Goal: Task Accomplishment & Management: Manage account settings

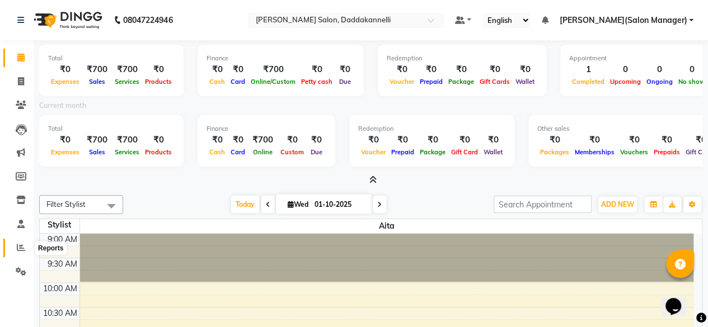
click at [14, 248] on span at bounding box center [21, 248] width 20 height 13
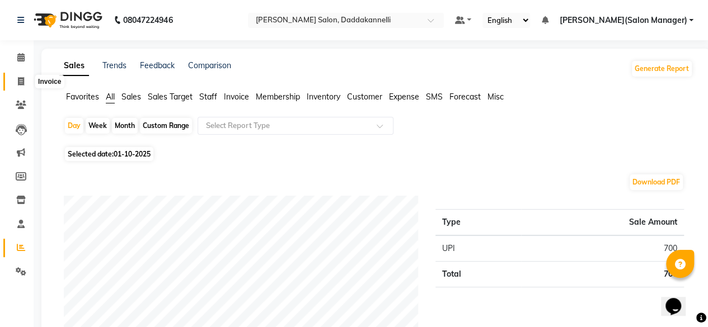
click at [17, 81] on span at bounding box center [21, 82] width 20 height 13
select select "6354"
select select "service"
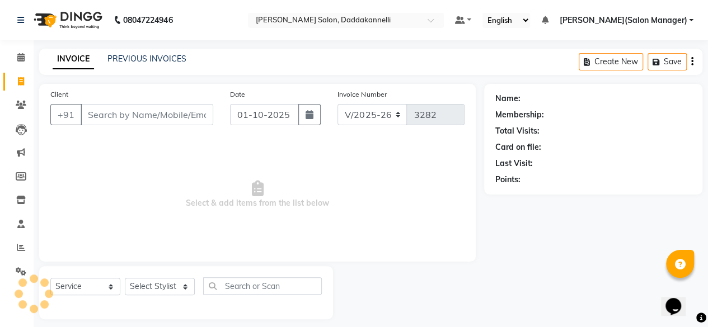
scroll to position [8, 0]
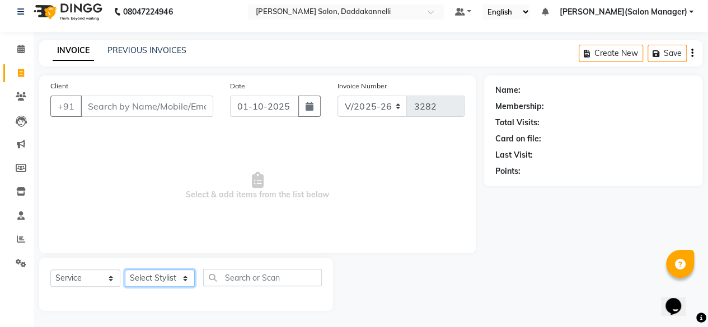
click at [153, 280] on select "Select Stylist" at bounding box center [160, 278] width 70 height 17
select select "80548"
click at [125, 270] on select "Select Stylist aita DINGG SUPPORT [PERSON_NAME] [PERSON_NAME] [PERSON_NAME] [PE…" at bounding box center [160, 278] width 70 height 17
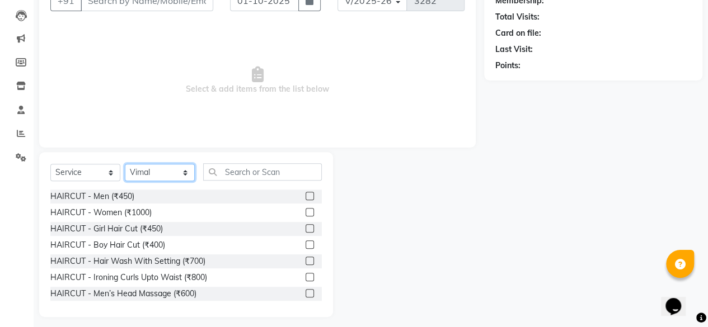
scroll to position [120, 0]
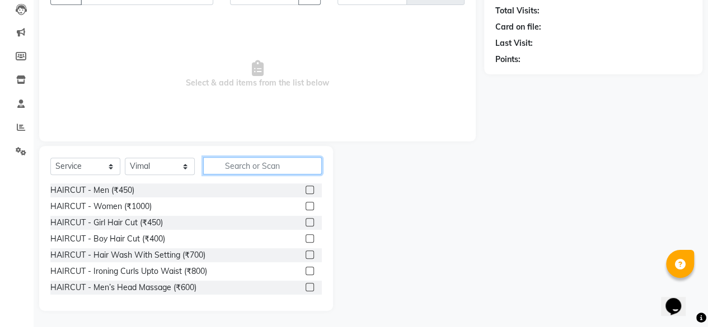
click at [226, 160] on input "text" at bounding box center [262, 165] width 119 height 17
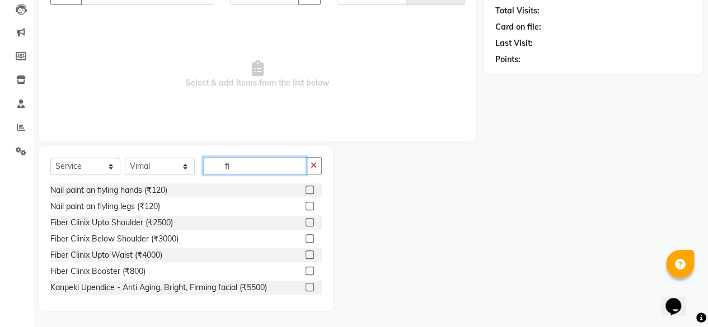
type input "fi"
click at [318, 167] on button "button" at bounding box center [313, 165] width 16 height 17
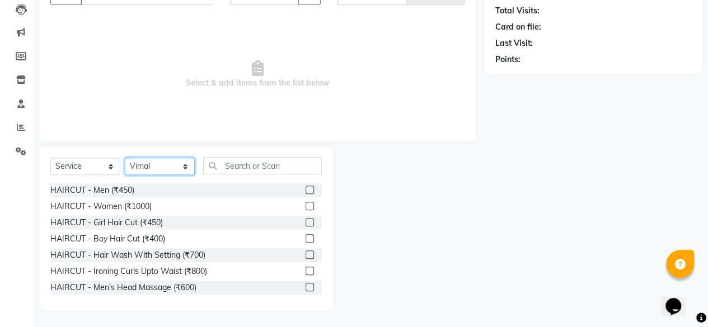
click at [159, 162] on select "Select Stylist aita DINGG SUPPORT KAMLA LEZUM NITESH RIYA Sonu VICKY(Salon Mana…" at bounding box center [160, 166] width 70 height 17
click at [106, 163] on select "Select Service Product Membership Package Voucher Prepaid Gift Card" at bounding box center [85, 166] width 70 height 17
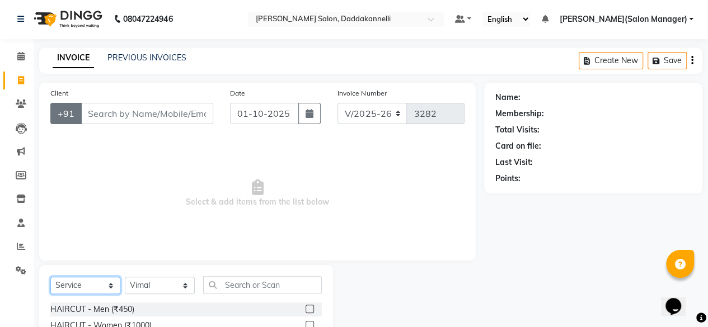
scroll to position [0, 0]
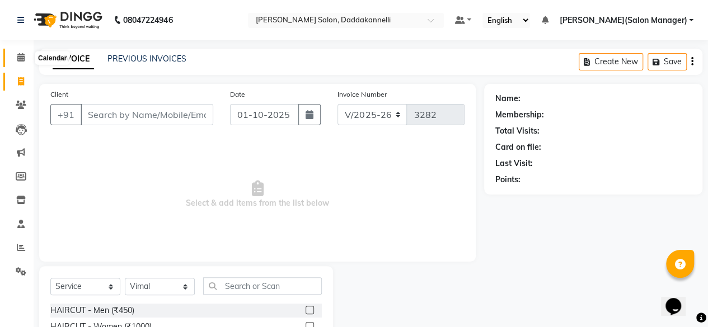
click at [20, 62] on span at bounding box center [21, 57] width 20 height 13
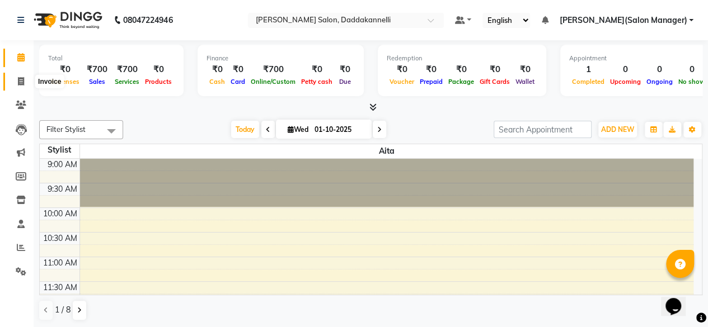
click at [18, 86] on span at bounding box center [21, 82] width 20 height 13
select select "6354"
select select "service"
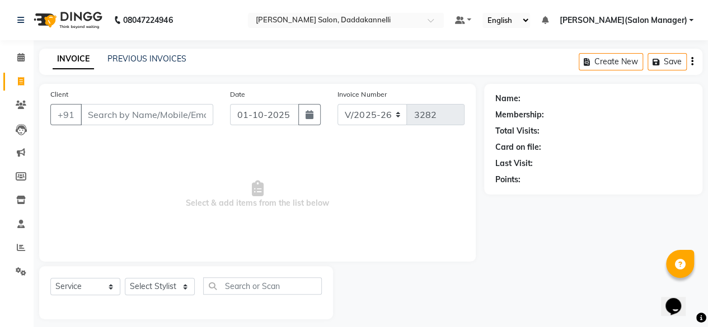
click at [140, 127] on div "Client +91" at bounding box center [132, 111] width 180 height 46
click at [141, 121] on input "Client" at bounding box center [147, 114] width 133 height 21
click at [178, 281] on select "Select Stylist aita DINGG SUPPORT KAMLA LEZUM NITESH RIYA Sonu VICKY(Salon Mana…" at bounding box center [160, 286] width 70 height 17
select select "90884"
click at [125, 278] on select "Select Stylist aita DINGG SUPPORT KAMLA LEZUM NITESH RIYA Sonu VICKY(Salon Mana…" at bounding box center [160, 286] width 70 height 17
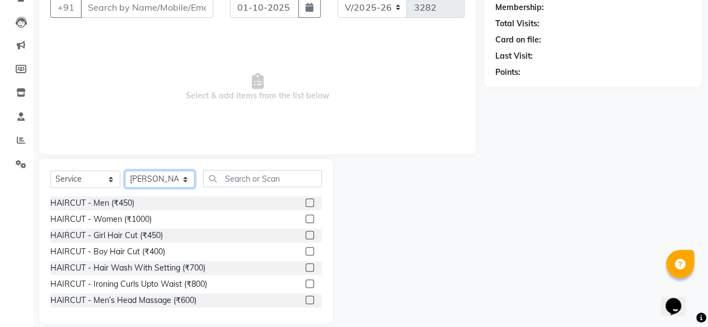
scroll to position [112, 0]
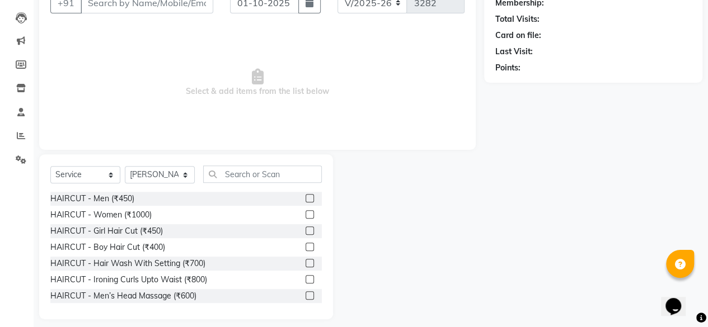
click at [305, 213] on label at bounding box center [309, 214] width 8 height 8
click at [305, 213] on input "checkbox" at bounding box center [308, 214] width 7 height 7
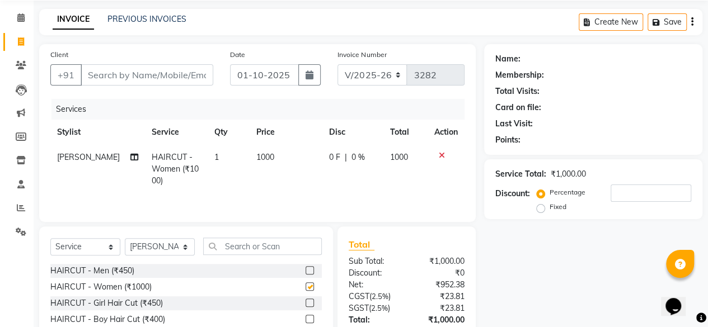
scroll to position [0, 0]
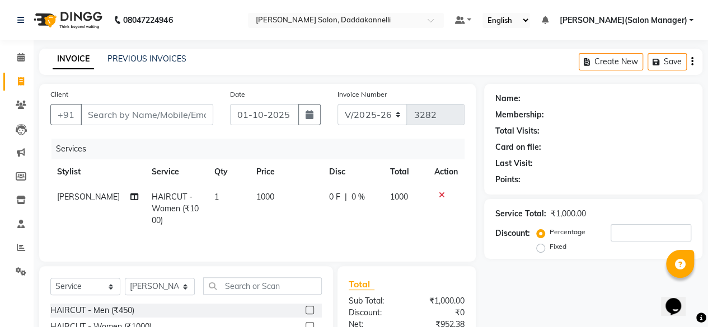
checkbox input "false"
click at [169, 114] on input "Client" at bounding box center [147, 114] width 133 height 21
type input "9"
type input "0"
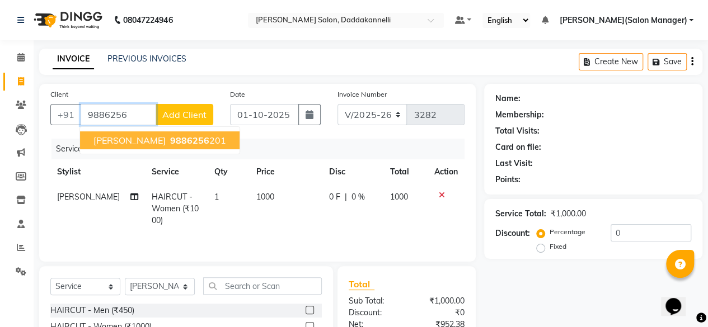
click at [170, 138] on span "9886256" at bounding box center [189, 140] width 39 height 11
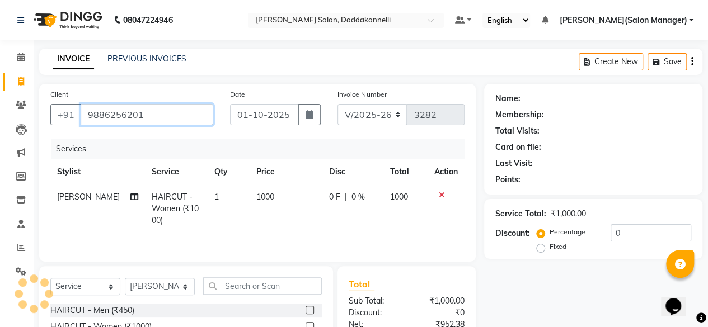
type input "9886256201"
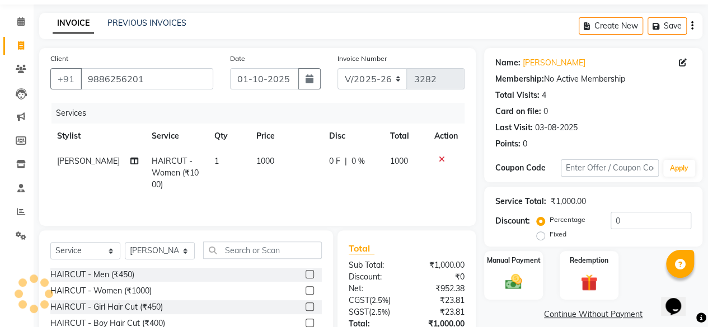
scroll to position [112, 0]
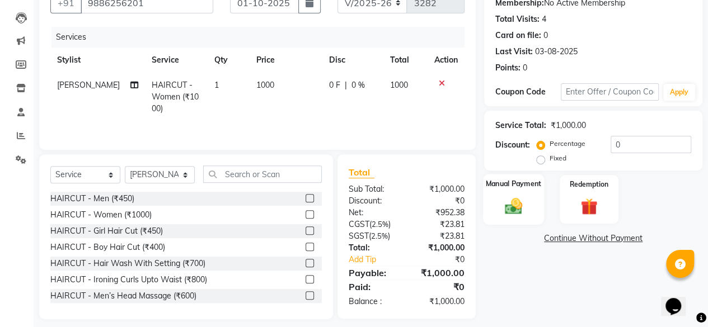
click at [501, 206] on img at bounding box center [513, 206] width 29 height 20
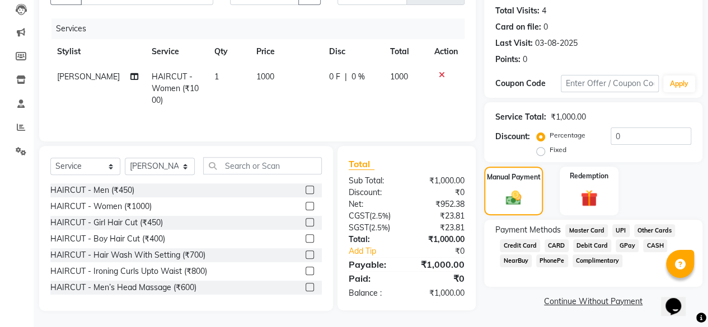
click at [622, 230] on span "UPI" at bounding box center [620, 230] width 17 height 13
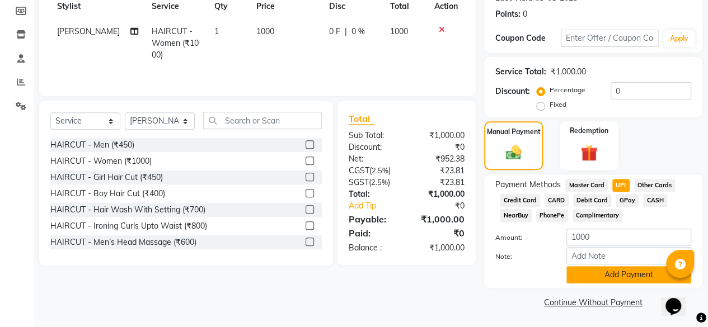
click at [605, 275] on button "Add Payment" at bounding box center [628, 274] width 125 height 17
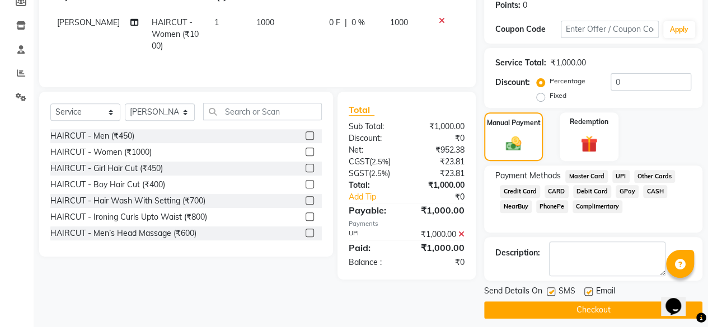
scroll to position [181, 0]
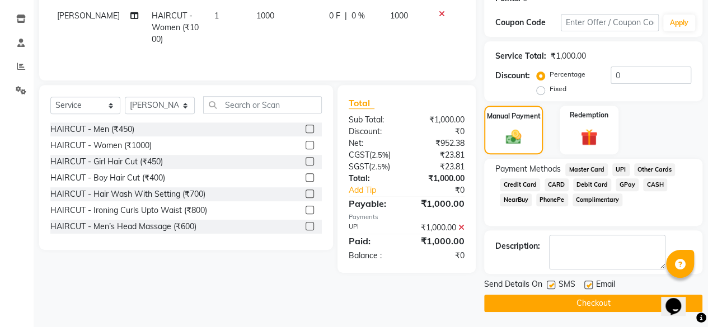
click at [592, 279] on div "Email" at bounding box center [604, 286] width 40 height 14
click at [590, 283] on label at bounding box center [588, 285] width 8 height 8
click at [590, 283] on input "checkbox" at bounding box center [587, 285] width 7 height 7
checkbox input "false"
click at [461, 220] on div "Payments" at bounding box center [406, 218] width 116 height 10
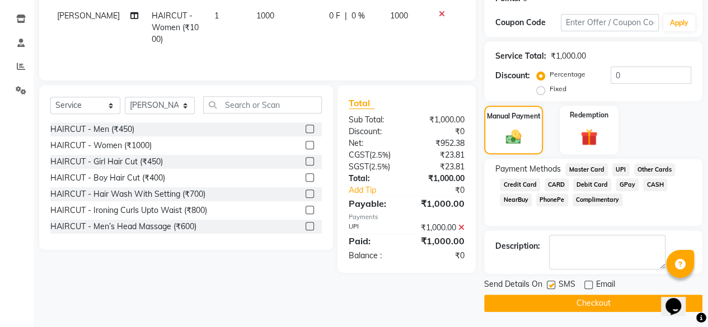
click at [458, 225] on icon at bounding box center [461, 228] width 6 height 8
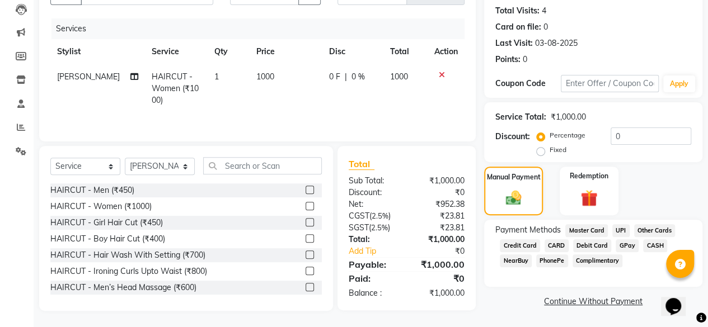
click at [616, 227] on span "UPI" at bounding box center [620, 230] width 17 height 13
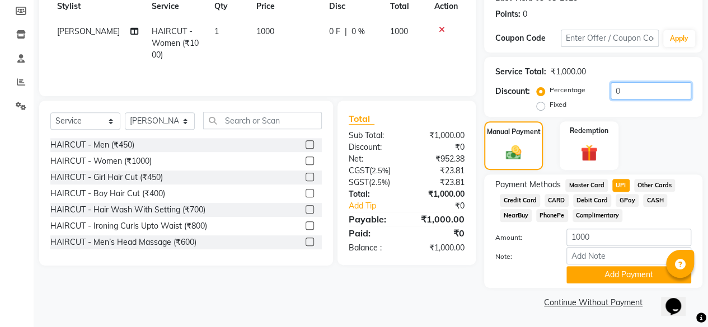
click at [630, 89] on input "0" at bounding box center [650, 90] width 81 height 17
type input "10"
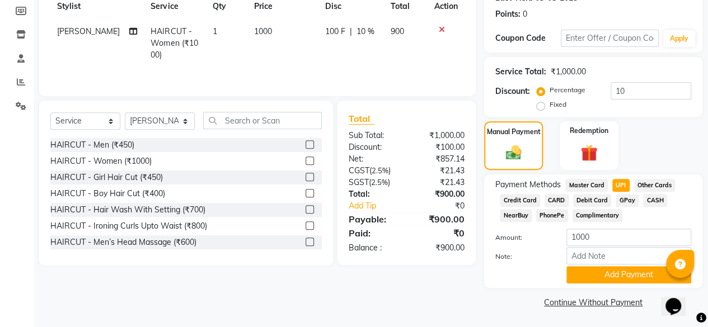
click at [626, 181] on span "UPI" at bounding box center [620, 185] width 17 height 13
type input "900"
click at [584, 275] on button "Add Payment" at bounding box center [628, 274] width 125 height 17
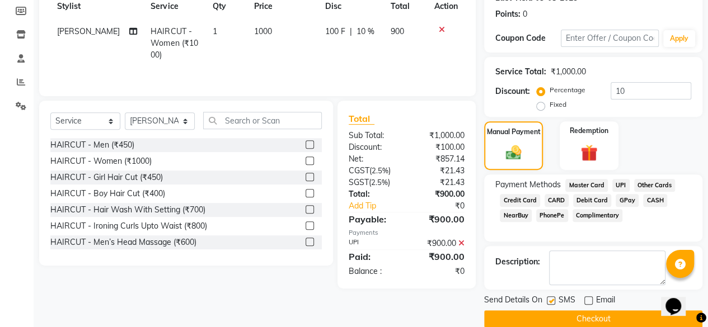
click at [557, 315] on button "Checkout" at bounding box center [593, 318] width 218 height 17
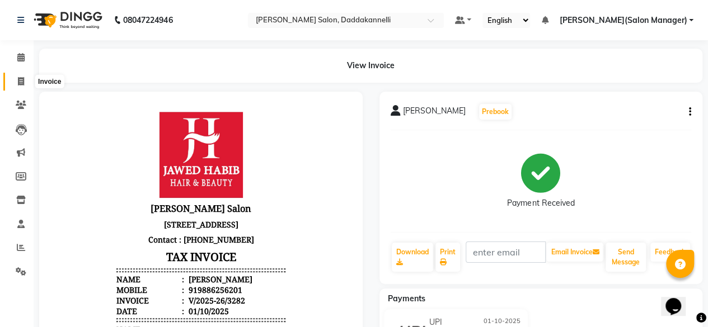
click at [20, 83] on icon at bounding box center [21, 81] width 6 height 8
select select "service"
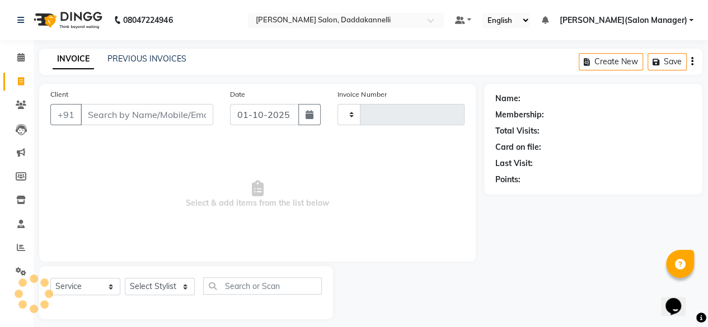
scroll to position [8, 0]
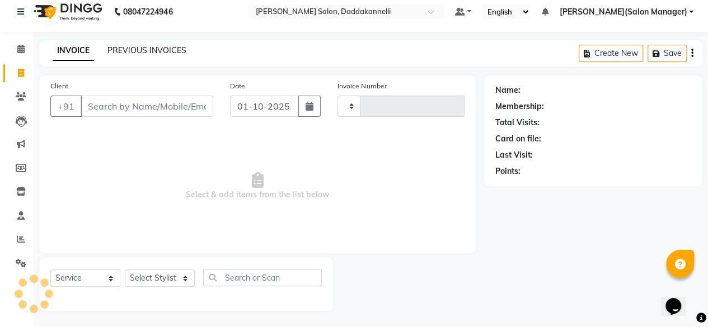
click at [153, 49] on link "PREVIOUS INVOICES" at bounding box center [146, 50] width 79 height 10
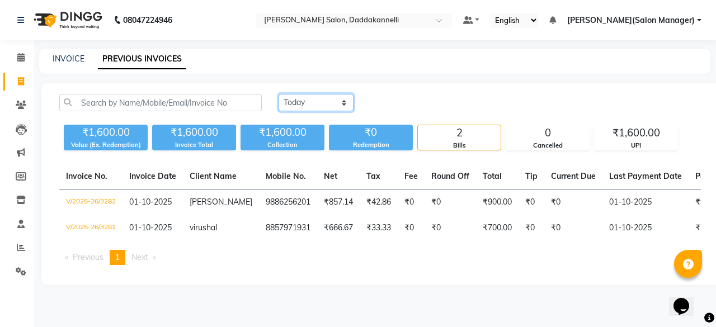
click at [310, 97] on select "Today Yesterday Custom Range" at bounding box center [316, 102] width 75 height 17
select select "yesterday"
click at [279, 94] on select "Today Yesterday Custom Range" at bounding box center [316, 102] width 75 height 17
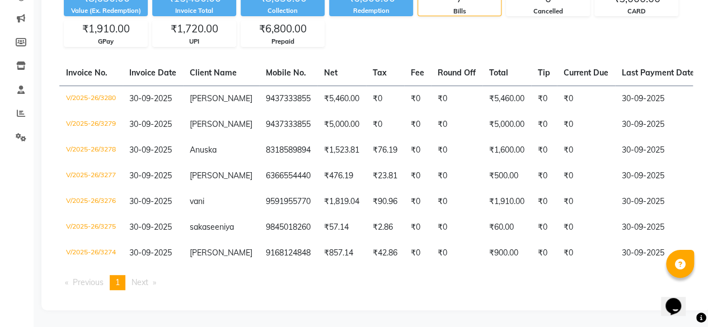
scroll to position [152, 0]
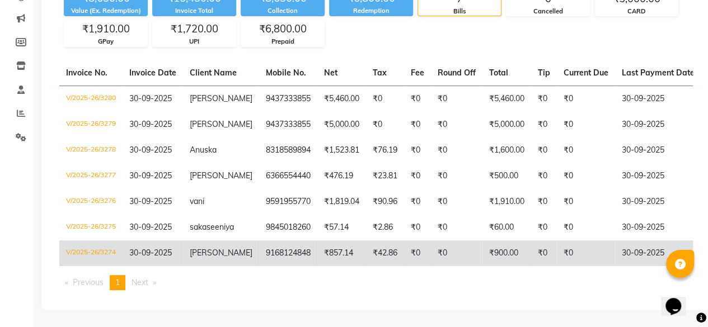
click at [317, 241] on td "₹857.14" at bounding box center [341, 254] width 49 height 26
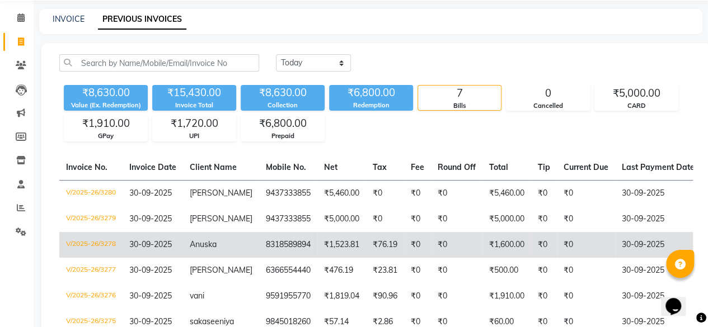
scroll to position [0, 0]
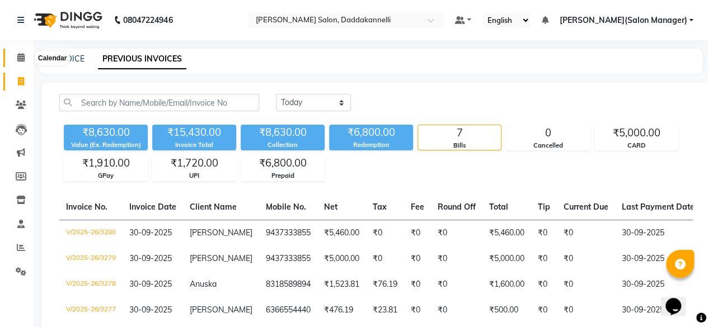
click at [20, 60] on icon at bounding box center [20, 57] width 7 height 8
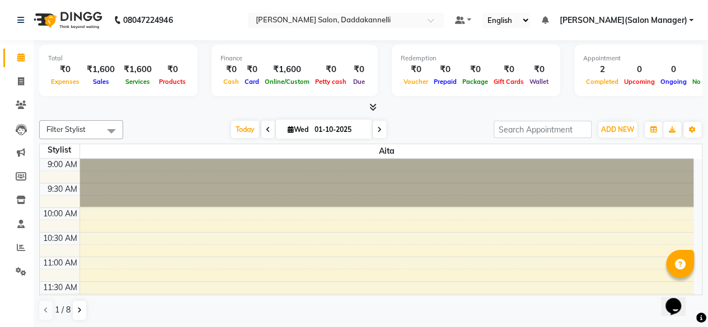
click at [370, 103] on icon at bounding box center [372, 107] width 7 height 8
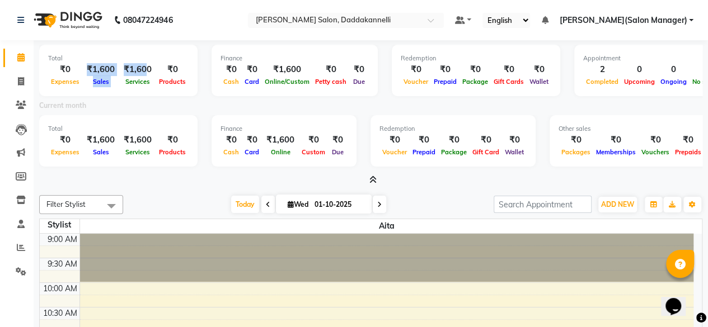
drag, startPoint x: 86, startPoint y: 70, endPoint x: 145, endPoint y: 74, distance: 58.9
click at [145, 74] on div "₹0 Expenses ₹1,600 Sales ₹1,600 Services ₹0 Products" at bounding box center [118, 75] width 140 height 25
click at [21, 84] on icon at bounding box center [21, 81] width 6 height 8
select select "service"
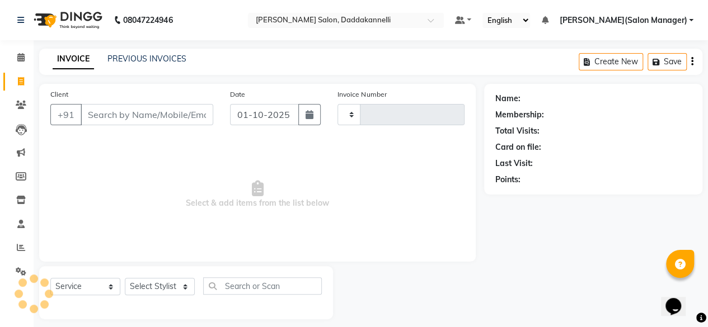
scroll to position [3, 0]
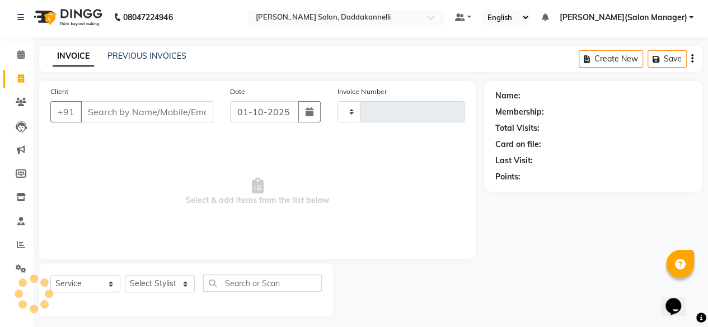
type input "3283"
select select "6354"
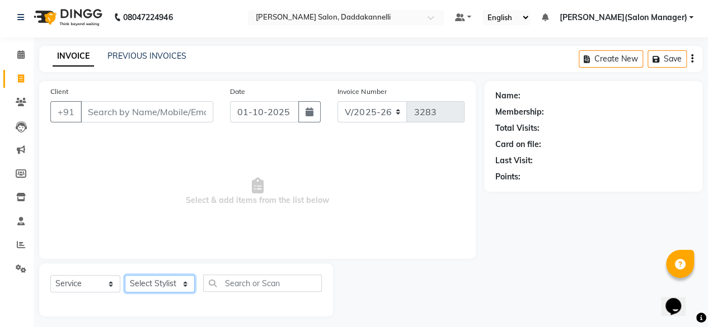
click at [162, 282] on select "Select Stylist aita DINGG SUPPORT KAMLA LEZUM NITESH RIYA Sonu VICKY(Salon Mana…" at bounding box center [160, 283] width 70 height 17
select select "90884"
click at [125, 275] on select "Select Stylist aita DINGG SUPPORT KAMLA LEZUM NITESH RIYA Sonu VICKY(Salon Mana…" at bounding box center [160, 283] width 70 height 17
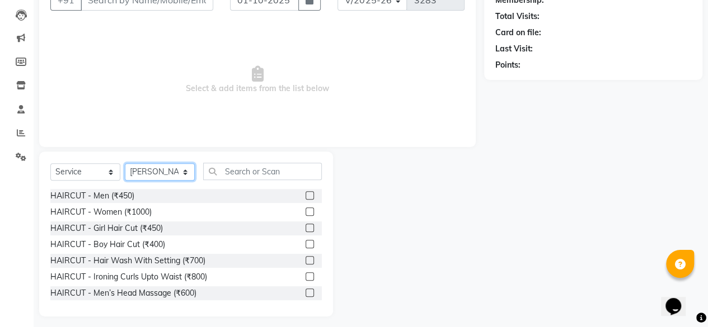
scroll to position [120, 0]
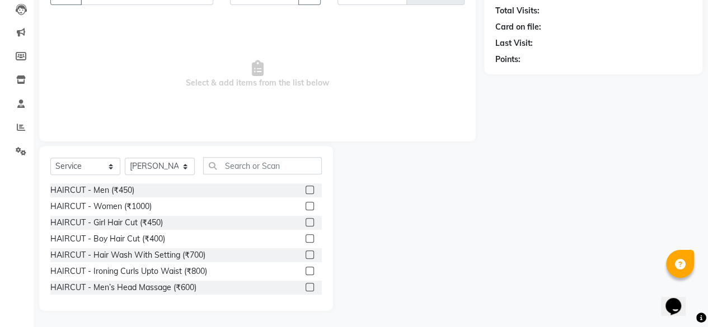
click at [305, 190] on label at bounding box center [309, 190] width 8 height 8
click at [305, 190] on input "checkbox" at bounding box center [308, 190] width 7 height 7
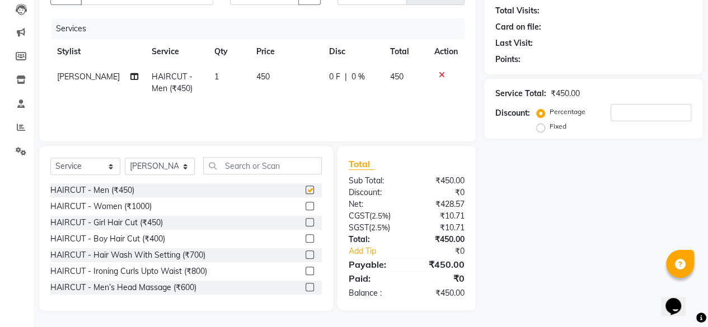
checkbox input "false"
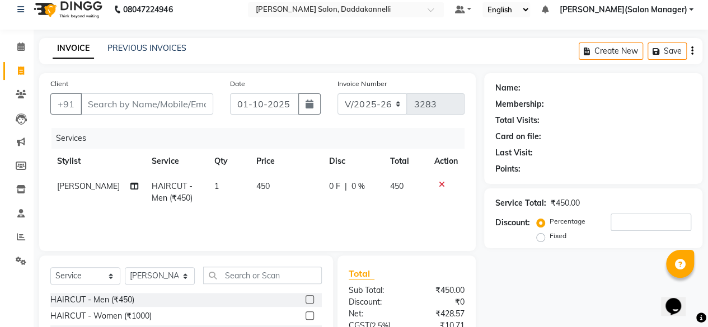
scroll to position [8, 0]
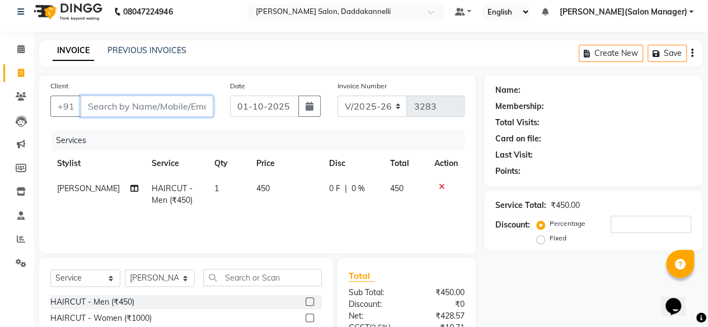
click at [187, 97] on input "Client" at bounding box center [147, 106] width 133 height 21
type input "9"
type input "0"
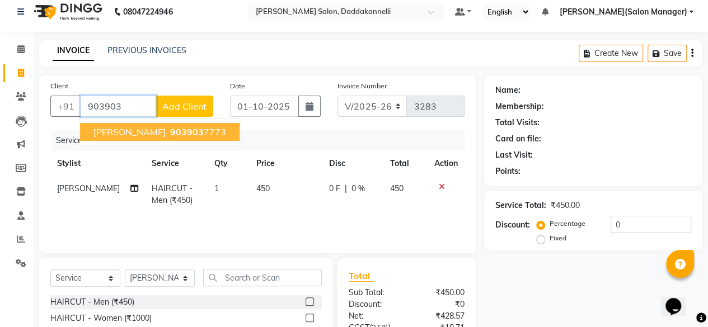
click at [170, 131] on span "903903" at bounding box center [187, 131] width 34 height 11
type input "9039037773"
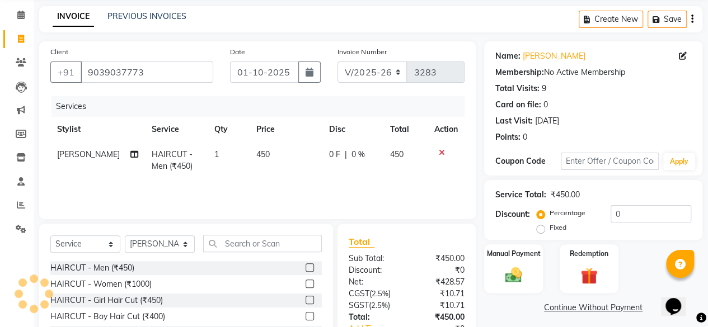
scroll to position [120, 0]
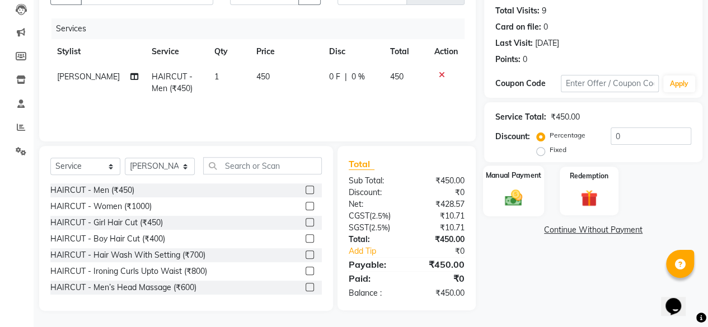
click at [511, 197] on img at bounding box center [513, 197] width 29 height 20
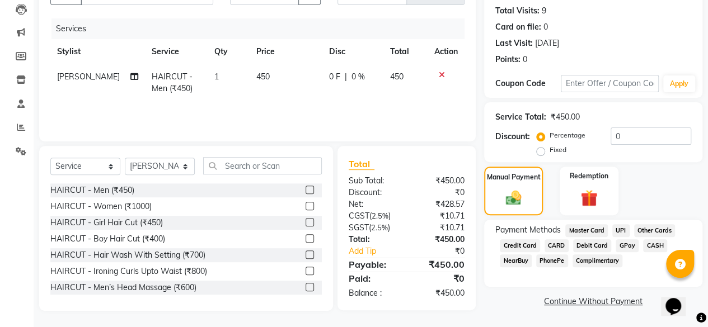
click at [616, 229] on span "UPI" at bounding box center [620, 230] width 17 height 13
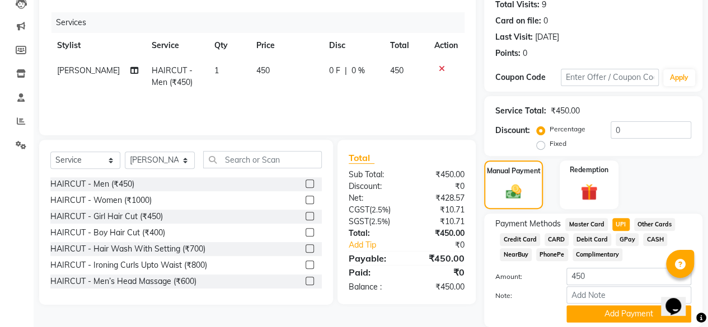
scroll to position [166, 0]
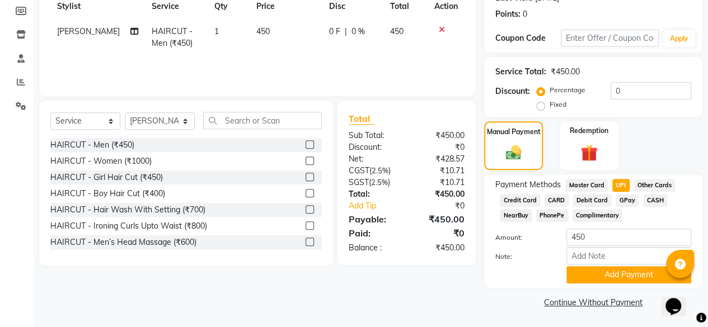
click at [601, 284] on div "Payment Methods Master Card UPI Other Cards Credit Card CARD Debit Card GPay CA…" at bounding box center [593, 232] width 218 height 114
click at [601, 276] on button "Add Payment" at bounding box center [628, 274] width 125 height 17
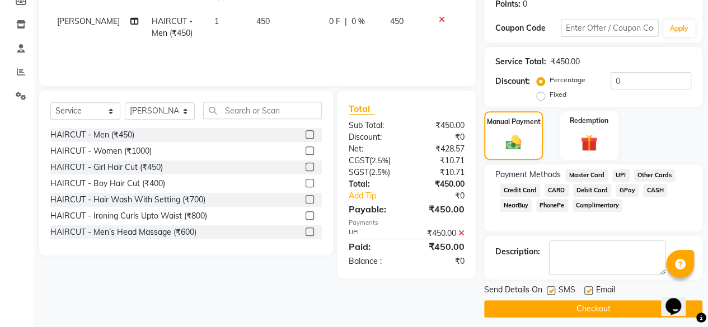
scroll to position [181, 0]
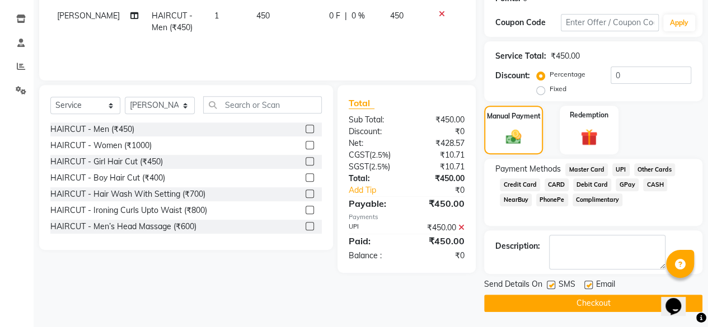
click at [591, 284] on label at bounding box center [588, 285] width 8 height 8
click at [591, 284] on input "checkbox" at bounding box center [587, 285] width 7 height 7
checkbox input "false"
click at [585, 306] on button "Checkout" at bounding box center [593, 303] width 218 height 17
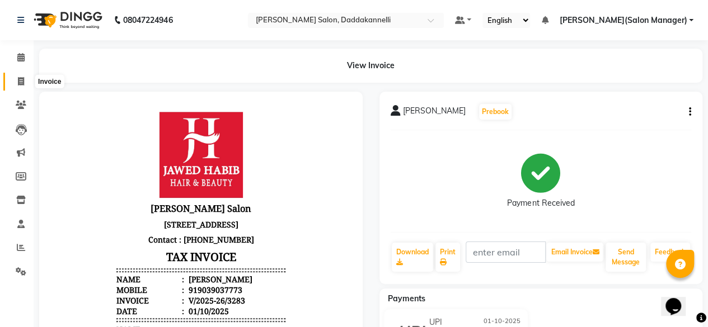
click at [21, 78] on icon at bounding box center [21, 81] width 6 height 8
select select "service"
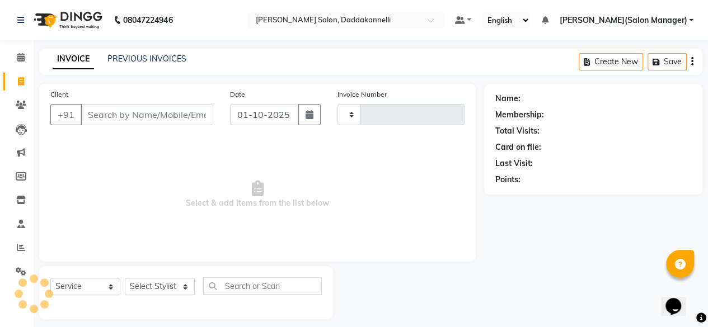
scroll to position [8, 0]
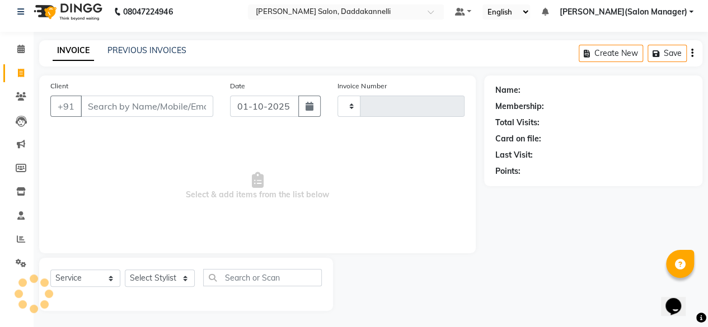
type input "3284"
select select "6354"
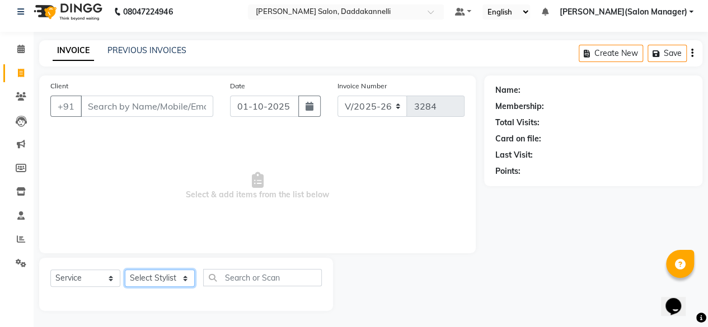
click at [174, 277] on select "Select Stylist aita DINGG SUPPORT KAMLA LEZUM NITESH RIYA Sonu VICKY(Salon Mana…" at bounding box center [160, 278] width 70 height 17
select select "90884"
click at [125, 270] on select "Select Stylist aita DINGG SUPPORT KAMLA LEZUM NITESH RIYA Sonu VICKY(Salon Mana…" at bounding box center [160, 278] width 70 height 17
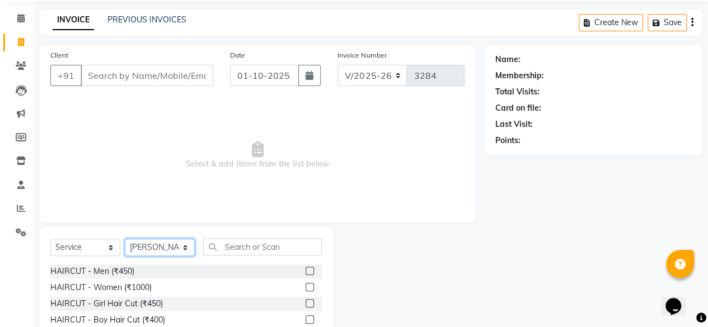
scroll to position [64, 0]
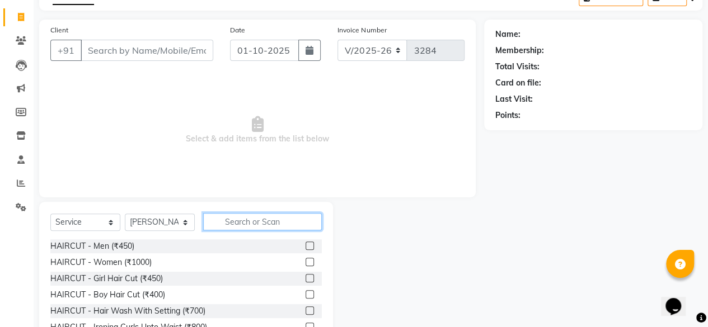
click at [234, 219] on input "text" at bounding box center [262, 221] width 119 height 17
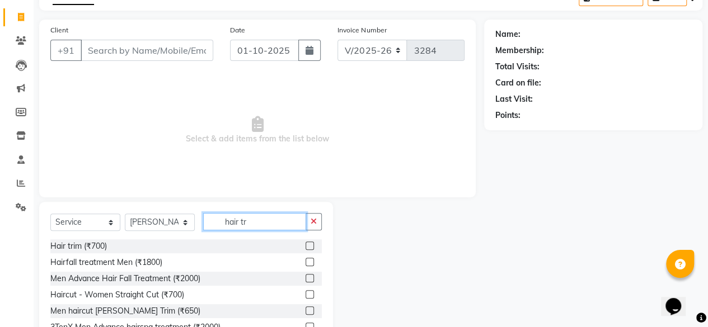
type input "hair tr"
click at [305, 244] on label at bounding box center [309, 246] width 8 height 8
click at [305, 244] on input "checkbox" at bounding box center [308, 246] width 7 height 7
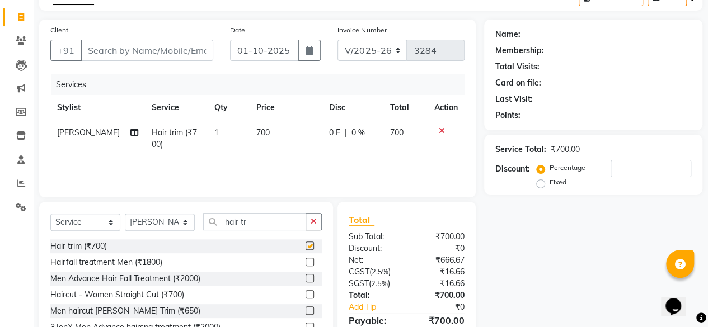
checkbox input "false"
click at [169, 225] on select "Select Stylist aita DINGG SUPPORT KAMLA LEZUM NITESH RIYA Sonu VICKY(Salon Mana…" at bounding box center [160, 222] width 70 height 17
select select "86746"
click at [125, 214] on select "Select Stylist aita DINGG SUPPORT KAMLA LEZUM NITESH RIYA Sonu VICKY(Salon Mana…" at bounding box center [160, 222] width 70 height 17
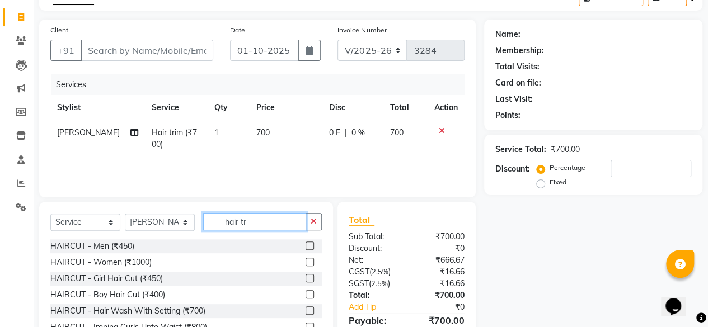
click at [271, 223] on input "hair tr" at bounding box center [254, 221] width 103 height 17
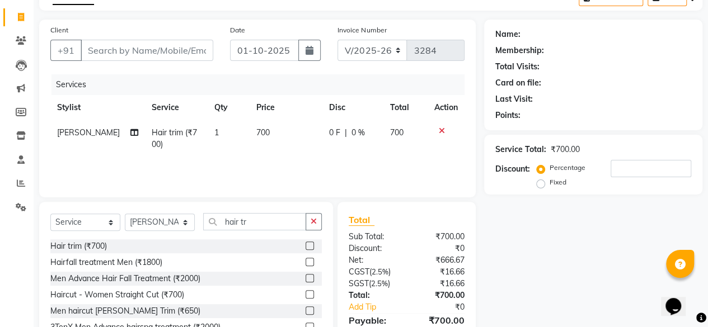
click at [305, 247] on label at bounding box center [309, 246] width 8 height 8
click at [305, 247] on input "checkbox" at bounding box center [308, 246] width 7 height 7
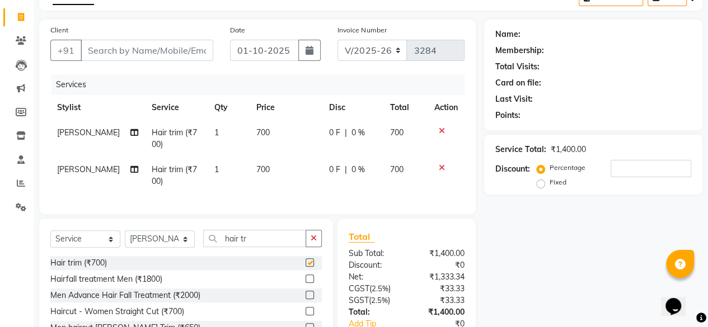
checkbox input "false"
click at [319, 242] on button "button" at bounding box center [313, 238] width 16 height 17
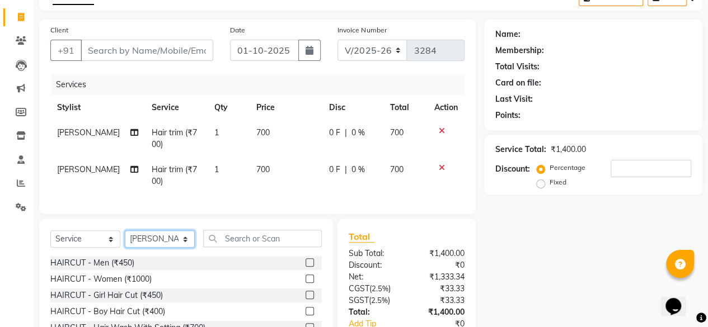
click at [165, 247] on select "Select Stylist aita DINGG SUPPORT KAMLA LEZUM NITESH RIYA Sonu VICKY(Salon Mana…" at bounding box center [160, 238] width 70 height 17
select select "89137"
click at [125, 239] on select "Select Stylist aita DINGG SUPPORT KAMLA LEZUM NITESH RIYA Sonu VICKY(Salon Mana…" at bounding box center [160, 238] width 70 height 17
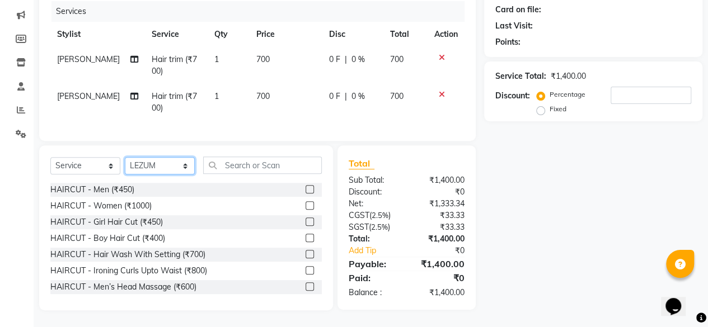
scroll to position [145, 0]
click at [305, 205] on label at bounding box center [309, 205] width 8 height 8
click at [305, 205] on input "checkbox" at bounding box center [308, 205] width 7 height 7
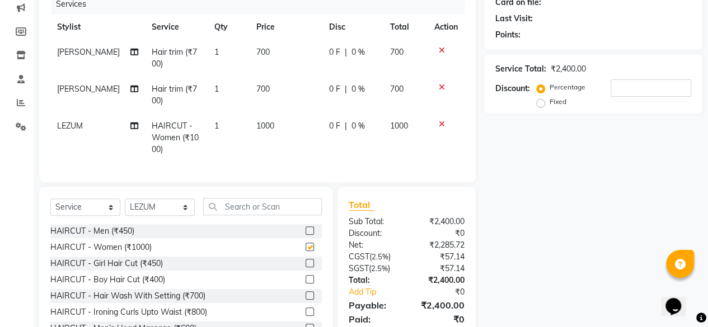
checkbox input "false"
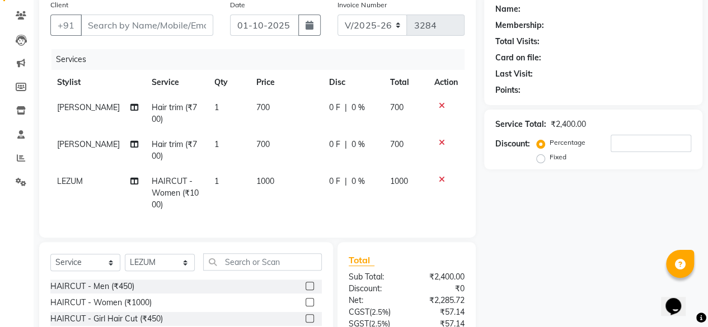
scroll to position [34, 0]
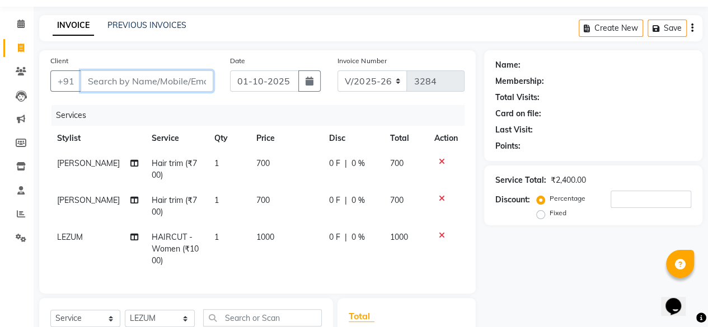
click at [150, 78] on input "Client" at bounding box center [147, 80] width 133 height 21
type input "6"
type input "0"
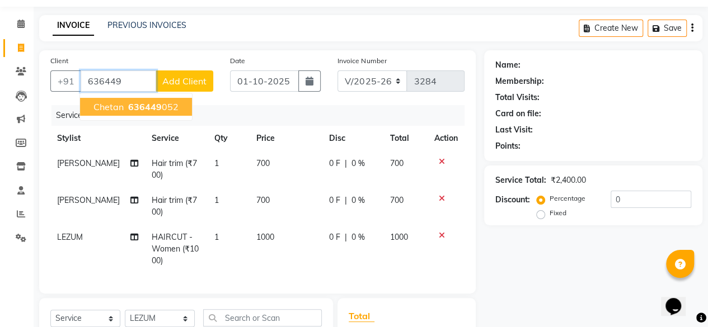
click at [149, 106] on span "636449" at bounding box center [145, 106] width 34 height 11
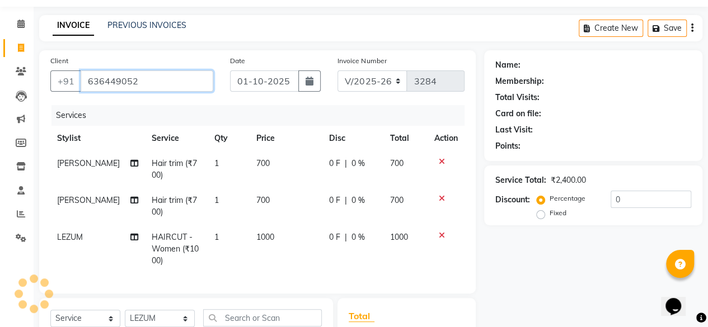
type input "636449052"
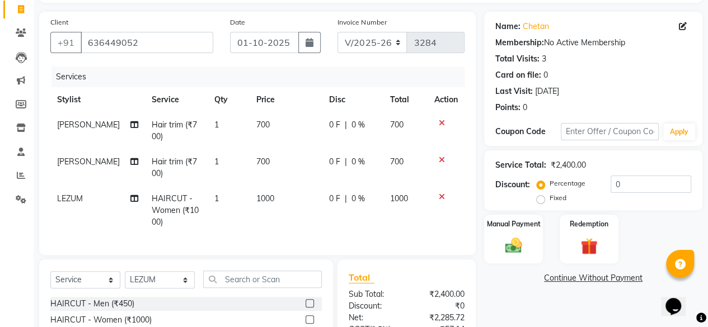
scroll to position [89, 0]
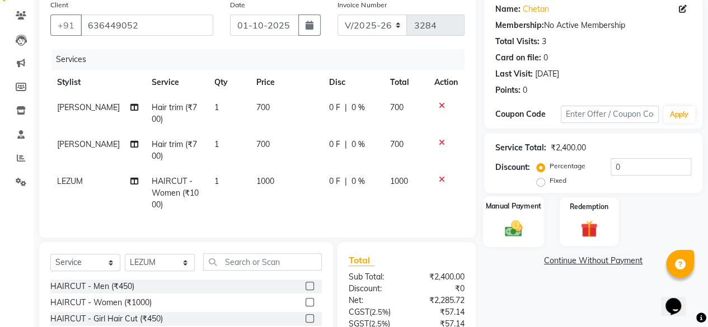
click at [513, 237] on img at bounding box center [513, 228] width 29 height 20
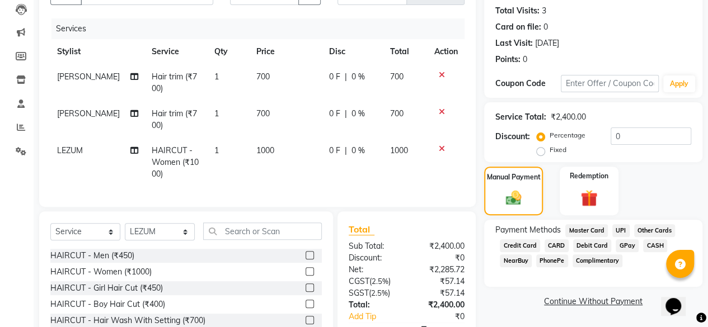
scroll to position [145, 0]
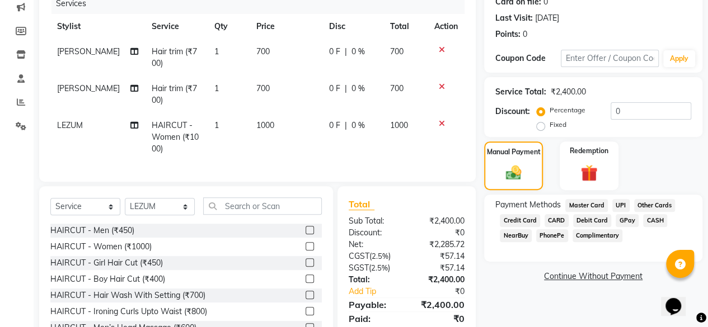
click at [624, 202] on span "UPI" at bounding box center [620, 205] width 17 height 13
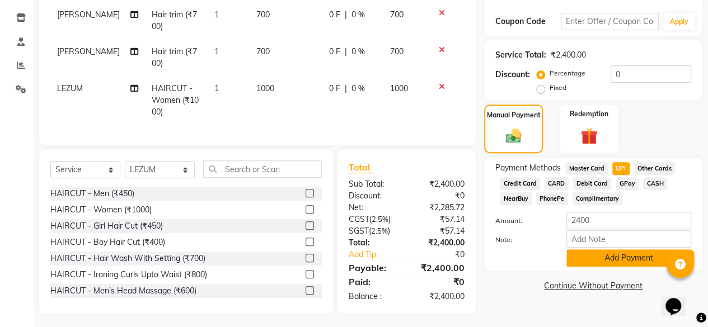
click at [603, 254] on button "Add Payment" at bounding box center [628, 257] width 125 height 17
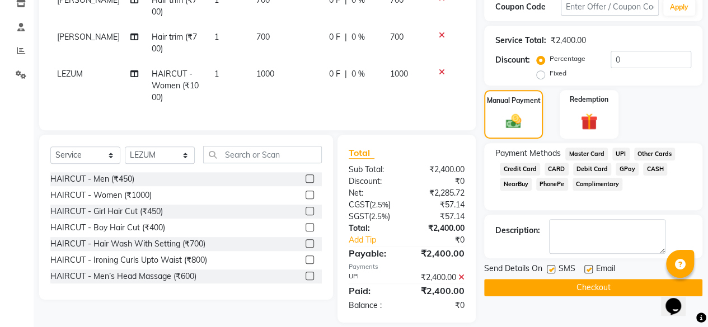
scroll to position [205, 0]
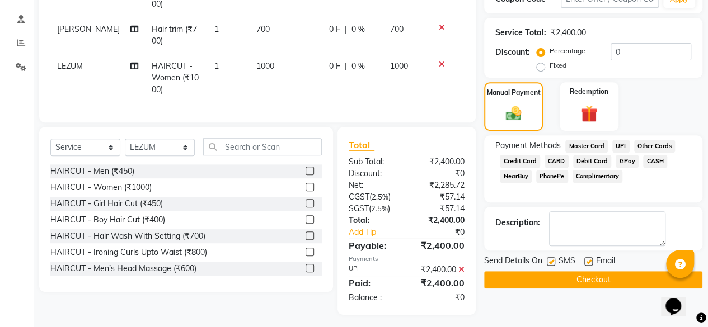
click at [591, 257] on label at bounding box center [588, 261] width 8 height 8
click at [591, 258] on input "checkbox" at bounding box center [587, 261] width 7 height 7
checkbox input "false"
click at [578, 274] on button "Checkout" at bounding box center [593, 279] width 218 height 17
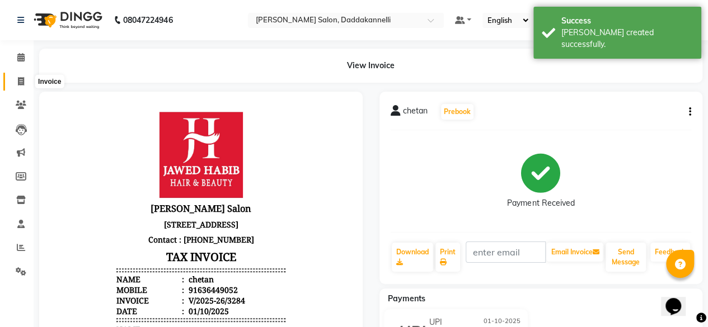
click at [17, 82] on span at bounding box center [21, 82] width 20 height 13
select select "service"
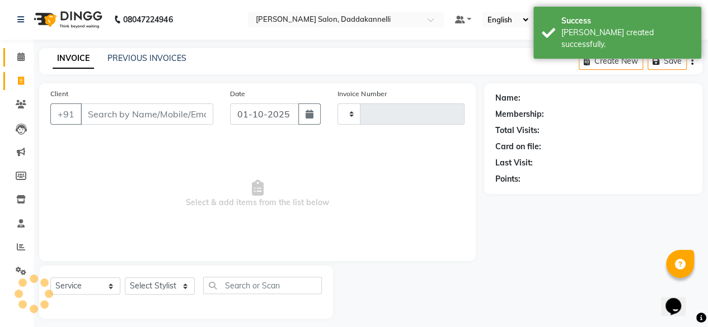
type input "3285"
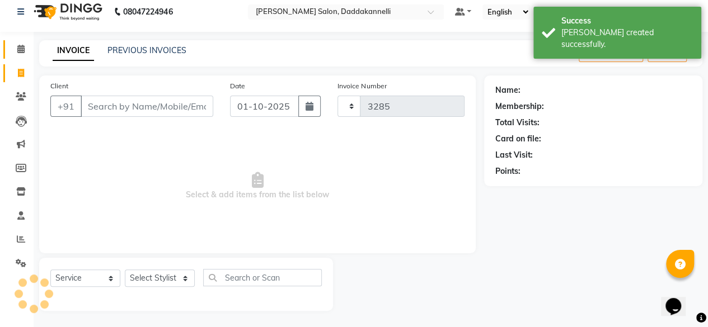
select select "6354"
click at [18, 45] on icon at bounding box center [20, 49] width 7 height 8
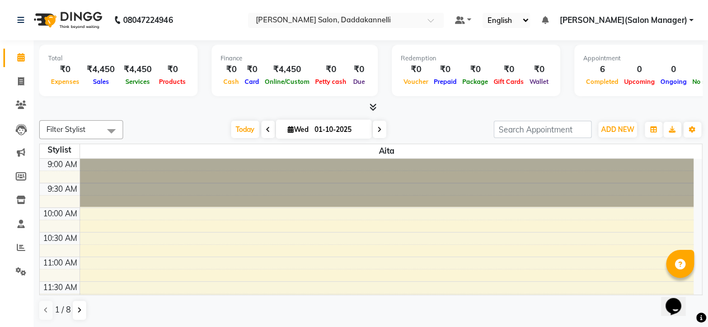
click at [374, 106] on icon at bounding box center [372, 107] width 7 height 8
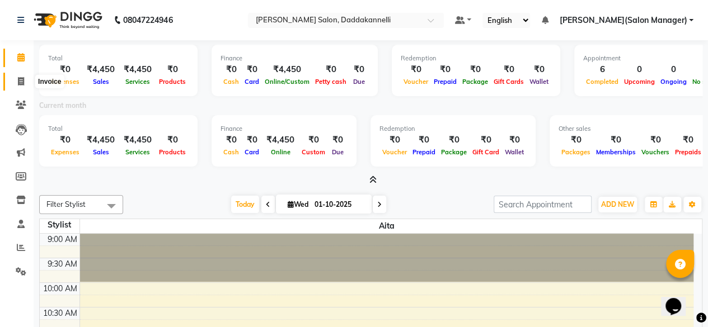
click at [22, 79] on icon at bounding box center [21, 81] width 6 height 8
select select "6354"
select select "service"
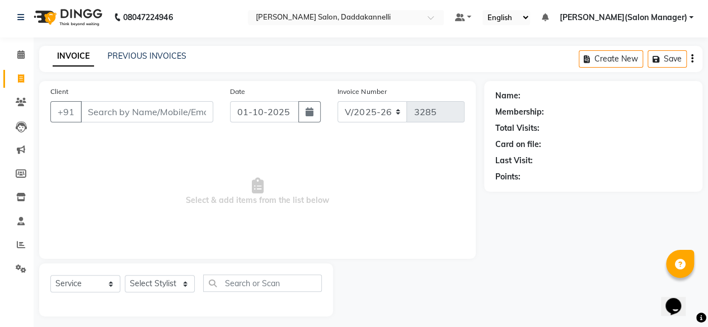
scroll to position [8, 0]
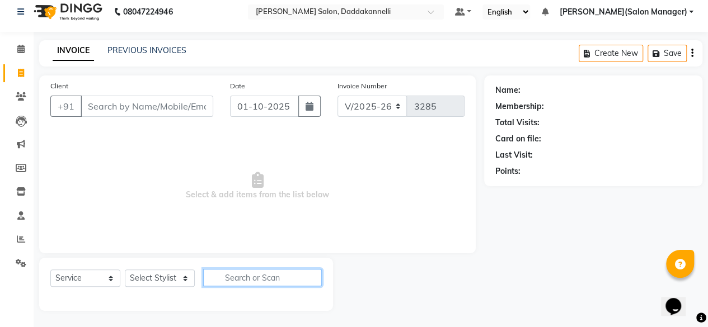
click at [279, 274] on input "text" at bounding box center [262, 277] width 119 height 17
type input "blow"
click at [308, 273] on button "button" at bounding box center [313, 277] width 16 height 17
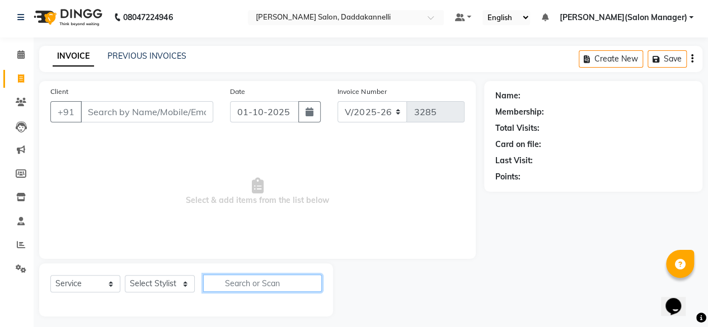
scroll to position [0, 0]
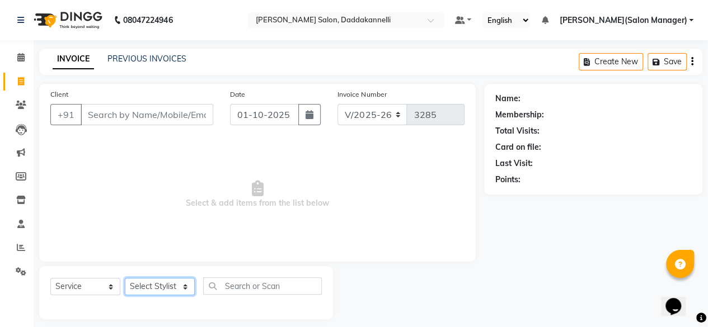
click at [188, 278] on select "Select Stylist aita DINGG SUPPORT KAMLA LEZUM NITESH RIYA Sonu VICKY(Salon Mana…" at bounding box center [160, 286] width 70 height 17
select select "89137"
click at [125, 278] on select "Select Stylist aita DINGG SUPPORT KAMLA LEZUM NITESH RIYA Sonu VICKY(Salon Mana…" at bounding box center [160, 286] width 70 height 17
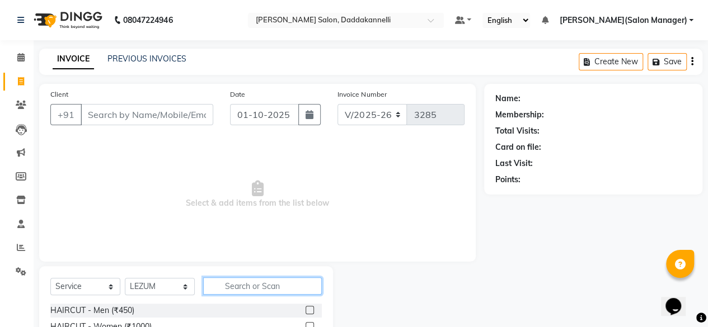
click at [266, 284] on input "text" at bounding box center [262, 285] width 119 height 17
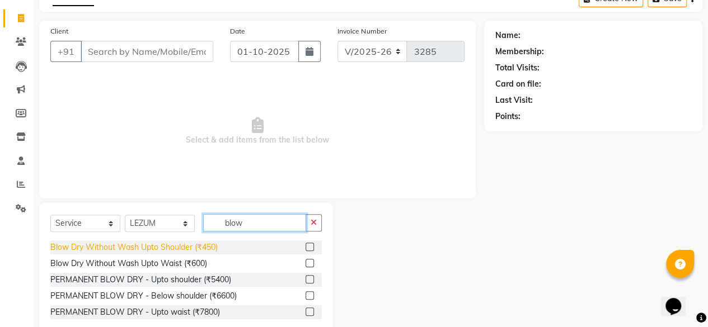
scroll to position [64, 0]
type input "blow"
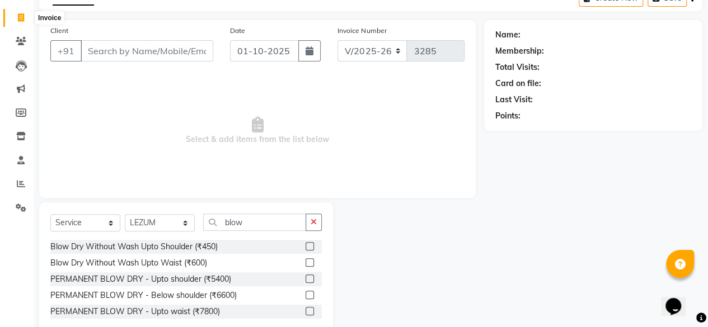
click at [20, 16] on icon at bounding box center [21, 17] width 6 height 8
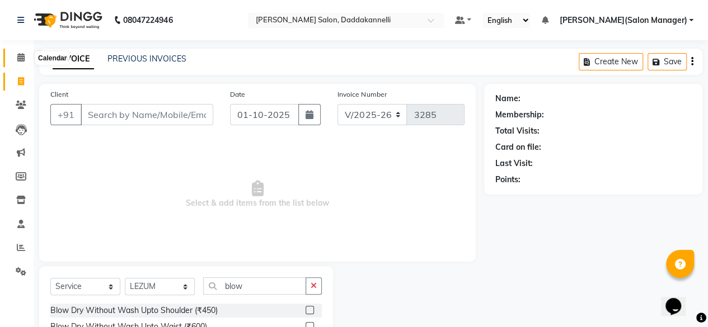
click at [21, 59] on icon at bounding box center [20, 57] width 7 height 8
click at [182, 286] on select "Select Stylist aita DINGG SUPPORT KAMLA LEZUM NITESH RIYA Sonu VICKY(Salon Mana…" at bounding box center [160, 286] width 70 height 17
select select "70644"
click at [125, 278] on select "Select Stylist aita DINGG SUPPORT KAMLA LEZUM NITESH RIYA Sonu VICKY(Salon Mana…" at bounding box center [160, 286] width 70 height 17
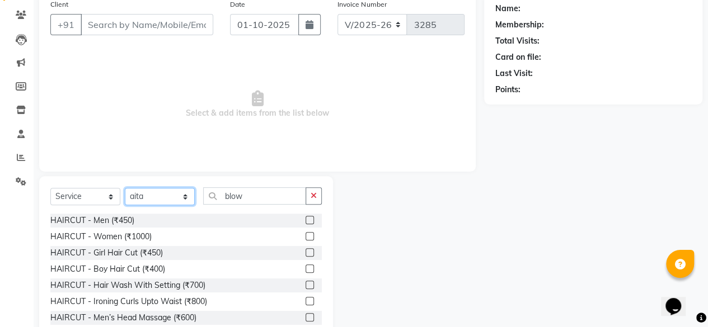
scroll to position [92, 0]
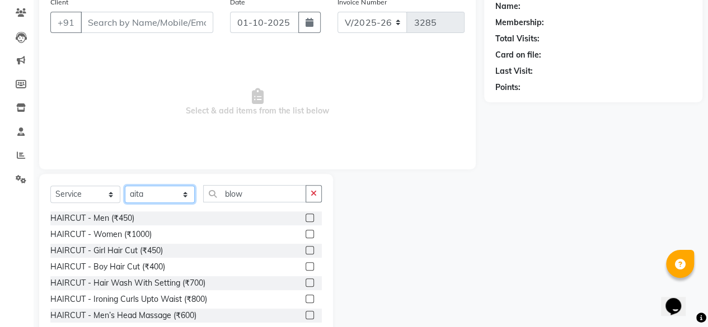
click at [184, 196] on select "Select Stylist aita DINGG SUPPORT KAMLA LEZUM NITESH RIYA Sonu VICKY(Salon Mana…" at bounding box center [160, 194] width 70 height 17
click at [84, 101] on span "Select & add items from the list below" at bounding box center [257, 102] width 414 height 112
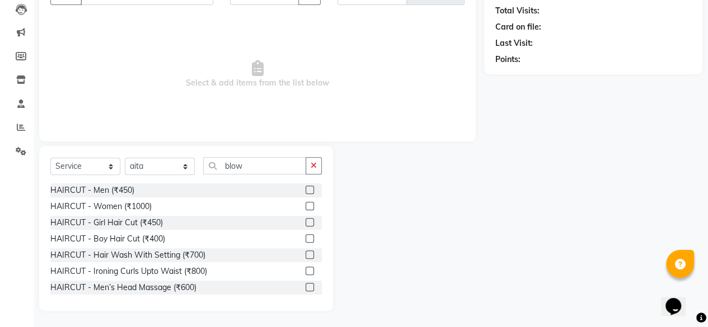
scroll to position [0, 0]
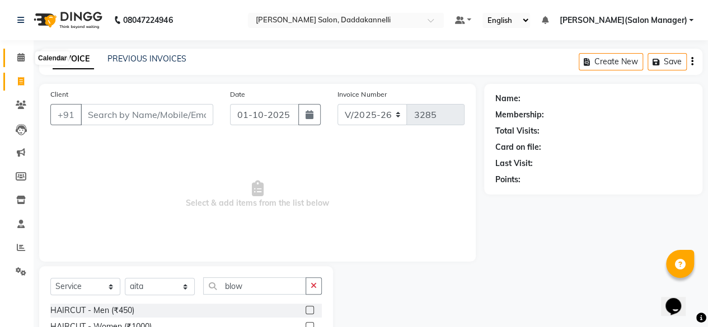
click at [21, 56] on icon at bounding box center [20, 57] width 7 height 8
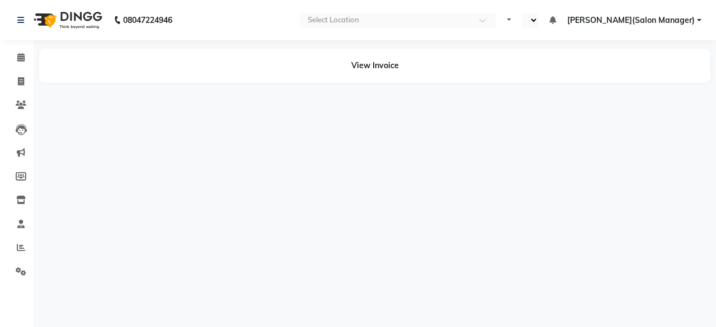
select select "en"
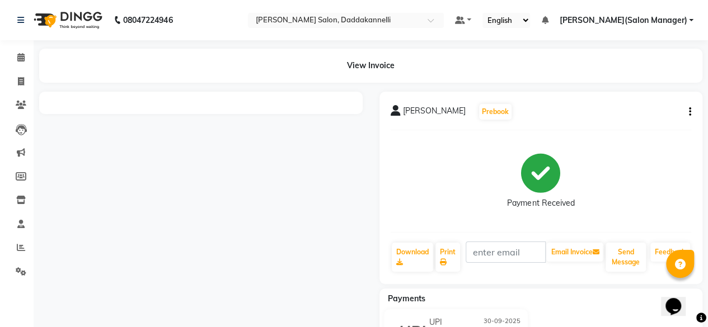
click at [687, 111] on button "button" at bounding box center [687, 112] width 7 height 12
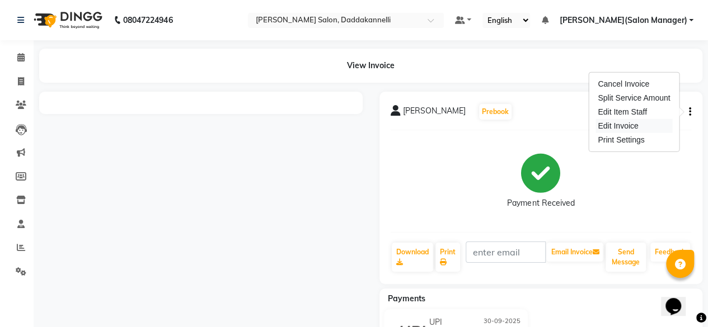
click at [626, 125] on div "Edit Invoice" at bounding box center [633, 126] width 77 height 14
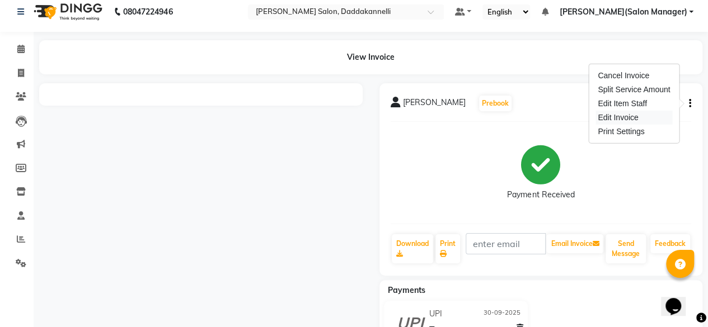
select select "service"
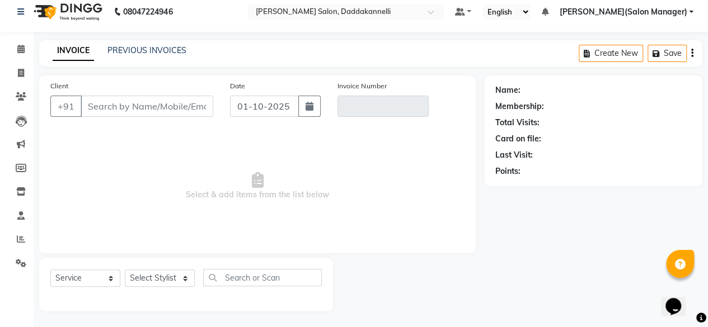
type input "9168124848"
type input "V/2025-26/3274"
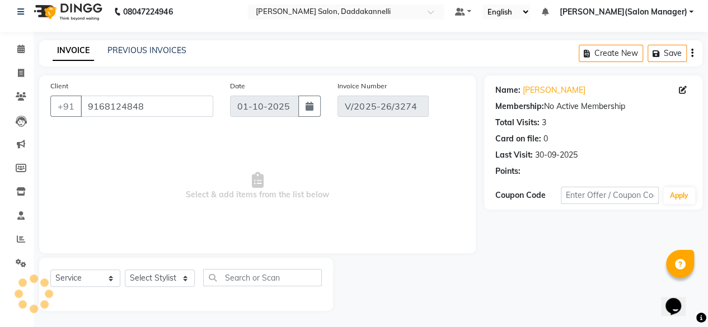
type input "30-09-2025"
select select "select"
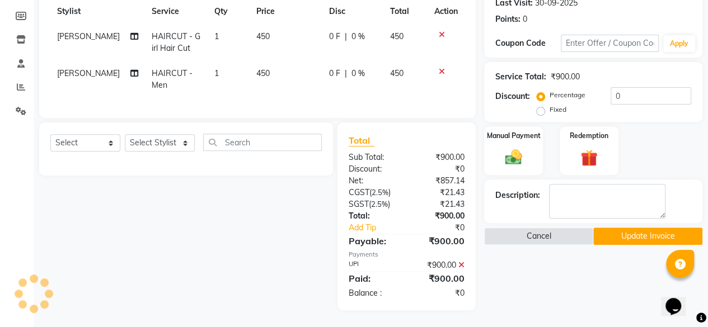
scroll to position [168, 0]
click at [623, 228] on button "Update Invoice" at bounding box center [647, 236] width 109 height 17
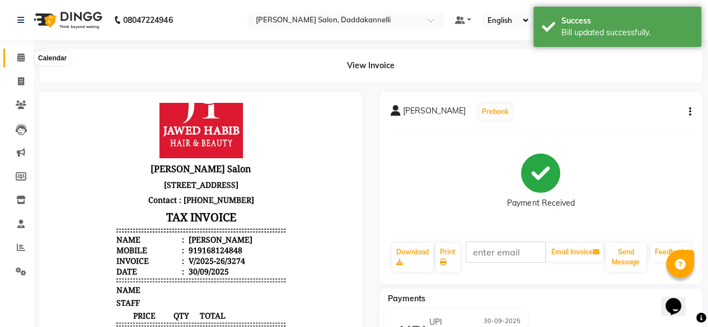
click at [22, 59] on icon at bounding box center [20, 57] width 7 height 8
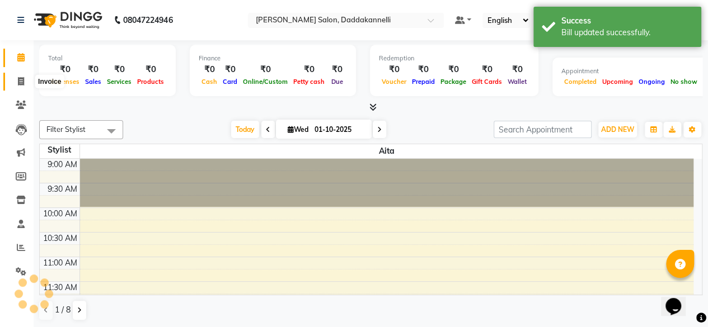
scroll to position [146, 0]
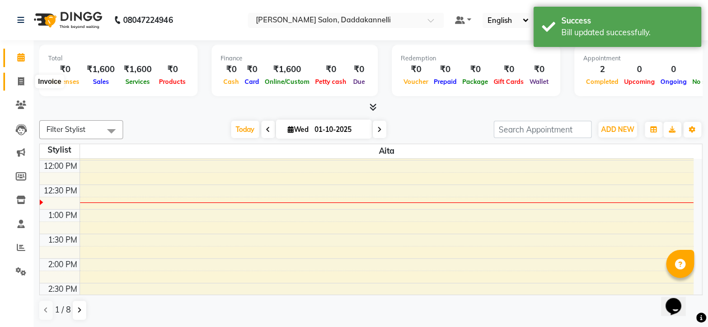
click at [18, 79] on icon at bounding box center [21, 81] width 6 height 8
select select "6354"
select select "service"
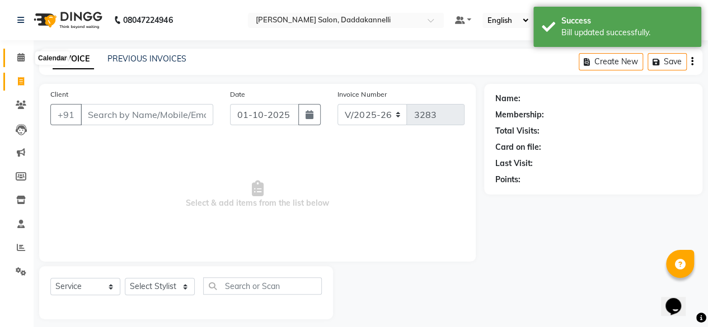
click at [20, 58] on icon at bounding box center [20, 57] width 7 height 8
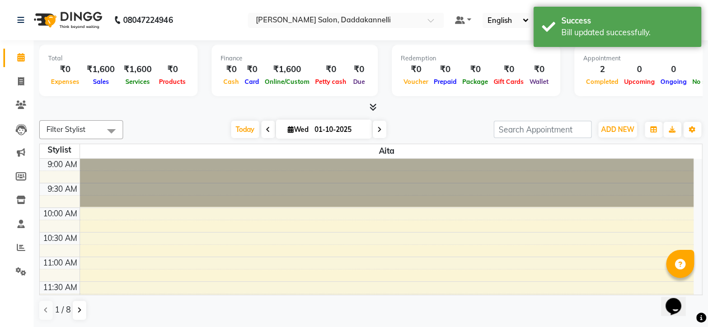
click at [372, 106] on icon at bounding box center [372, 107] width 7 height 8
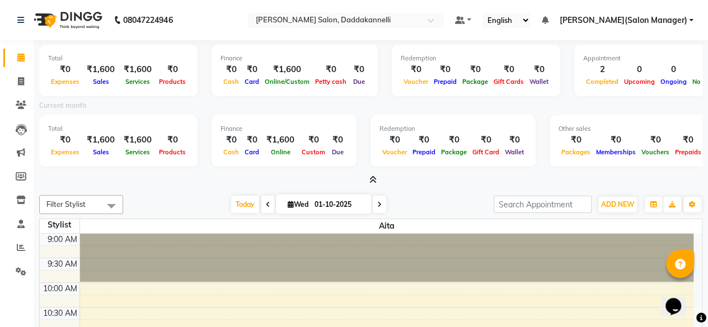
click at [692, 163] on div "Other sales ₹0 Packages ₹0 Memberships ₹0 Vouchers ₹0 Prepaids ₹0 Gift Cards" at bounding box center [648, 140] width 199 height 51
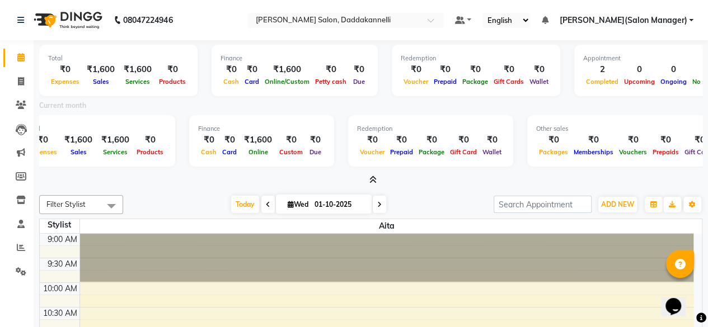
scroll to position [0, 48]
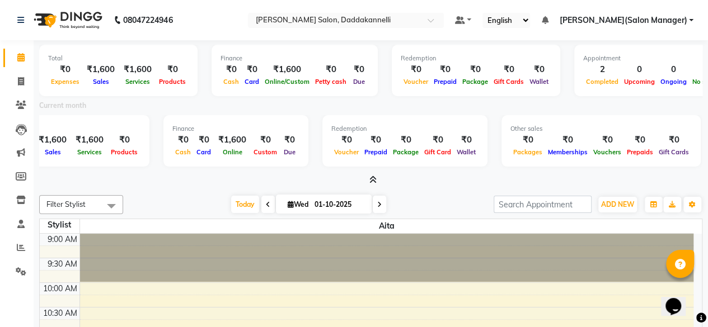
click at [667, 91] on div "Appointment 2 Completed 0 Upcoming 0 Ongoing 0 No show" at bounding box center [652, 70] width 157 height 51
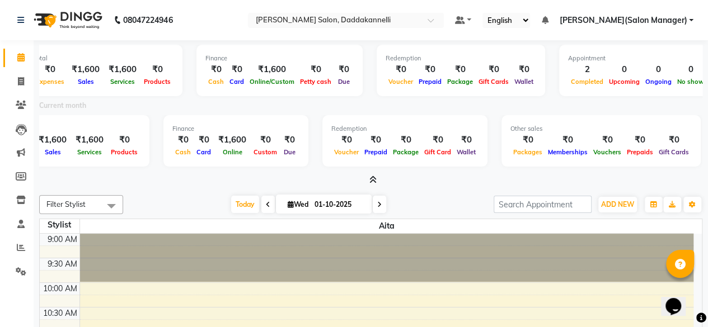
scroll to position [0, 0]
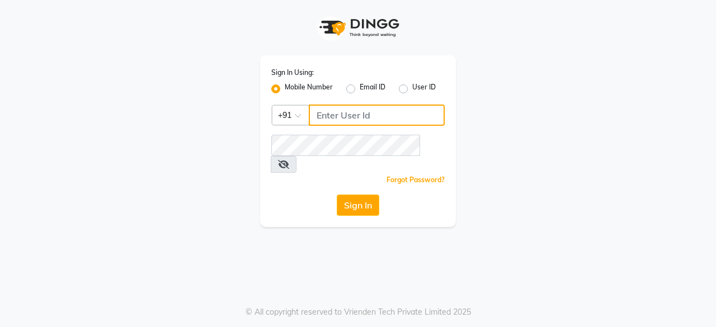
click at [320, 118] on input "Username" at bounding box center [377, 115] width 136 height 21
type input "6366554440"
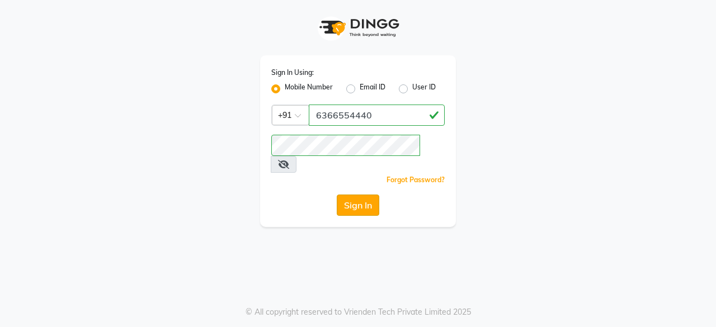
click at [359, 195] on button "Sign In" at bounding box center [358, 205] width 43 height 21
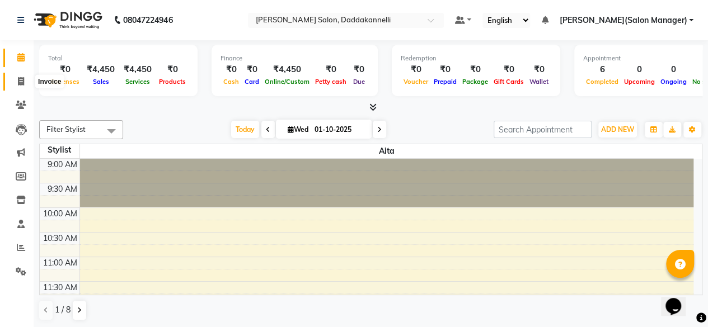
drag, startPoint x: 27, startPoint y: 83, endPoint x: 33, endPoint y: 86, distance: 6.0
click at [27, 83] on span at bounding box center [21, 82] width 20 height 13
select select "service"
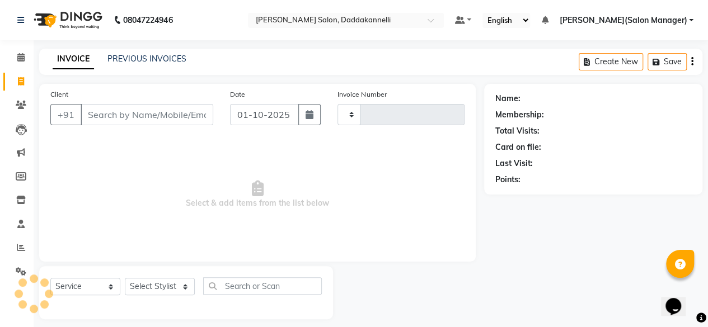
type input "3285"
select select "6354"
click at [180, 281] on select "Select Stylist" at bounding box center [160, 286] width 70 height 17
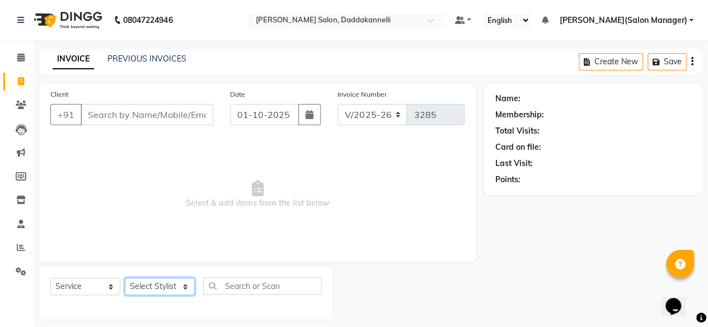
select select "86746"
click at [125, 278] on select "Select Stylist aita DINGG SUPPORT KAMLA LEZUM NITESH RIYA Sonu VICKY(Salon Mana…" at bounding box center [160, 286] width 70 height 17
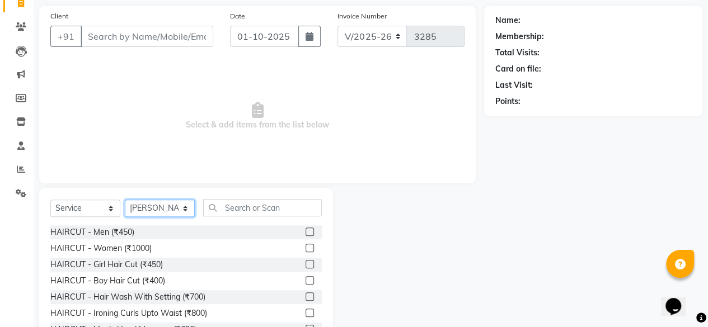
scroll to position [112, 0]
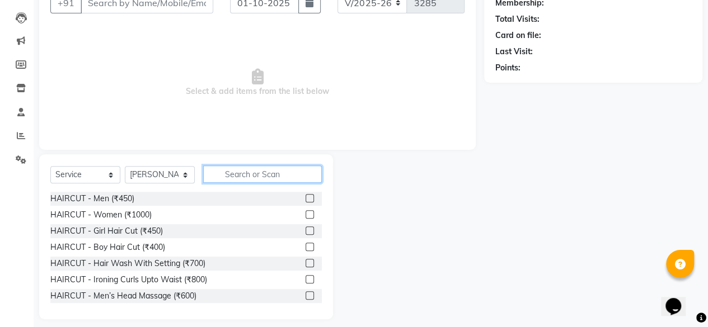
click at [237, 169] on input "text" at bounding box center [262, 174] width 119 height 17
type input "h"
click at [305, 212] on label at bounding box center [309, 214] width 8 height 8
click at [305, 212] on input "checkbox" at bounding box center [308, 214] width 7 height 7
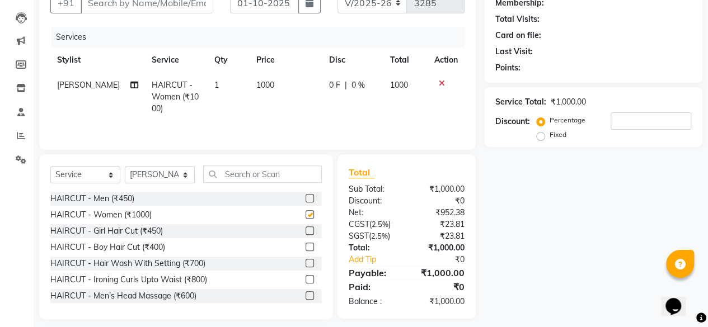
checkbox input "false"
click at [241, 169] on input "text" at bounding box center [262, 174] width 119 height 17
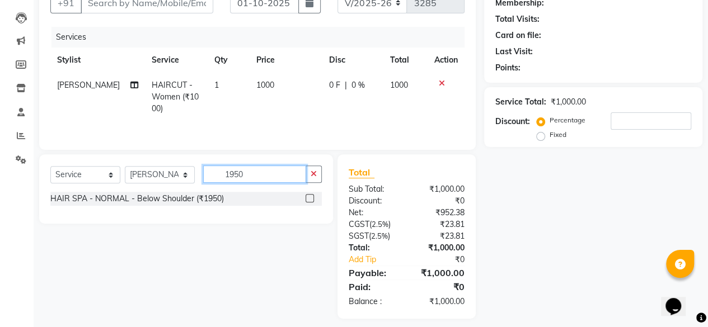
type input "1950"
click at [311, 199] on label at bounding box center [309, 198] width 8 height 8
click at [311, 199] on input "checkbox" at bounding box center [308, 198] width 7 height 7
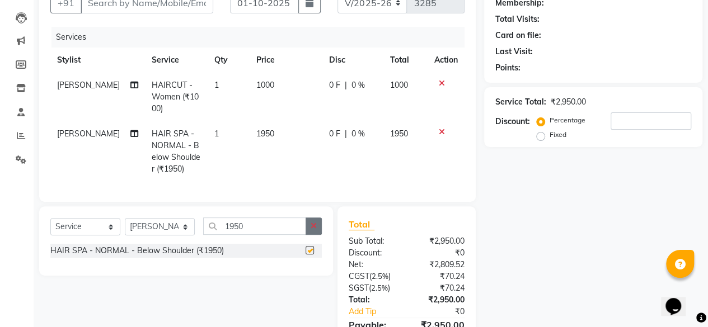
checkbox input "false"
click at [314, 222] on icon "button" at bounding box center [313, 226] width 6 height 8
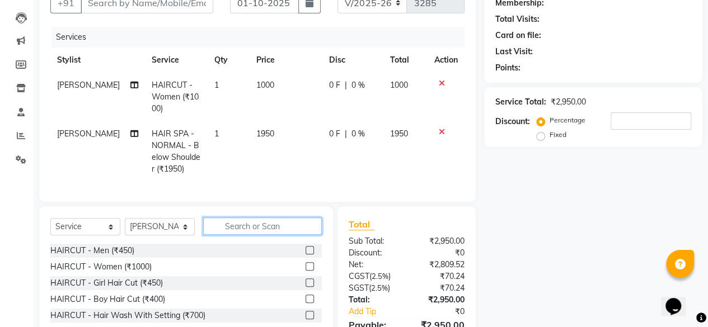
click at [266, 220] on input "text" at bounding box center [262, 226] width 119 height 17
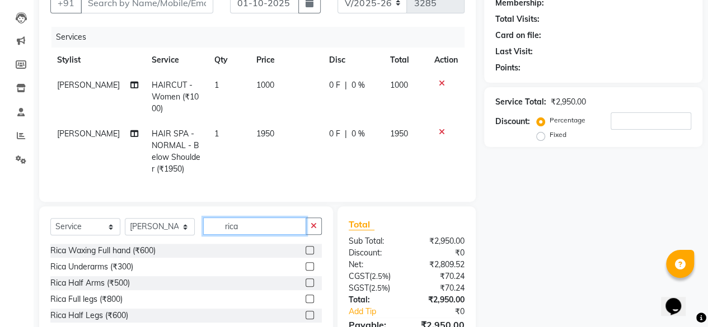
type input "rica"
click at [305, 246] on label at bounding box center [309, 250] width 8 height 8
click at [305, 247] on input "checkbox" at bounding box center [308, 250] width 7 height 7
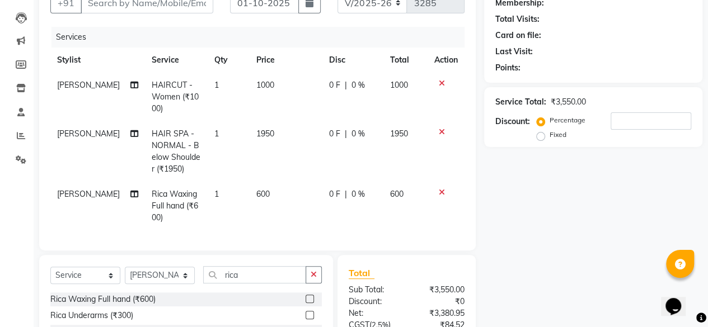
click at [305, 298] on label at bounding box center [309, 299] width 8 height 8
click at [305, 298] on input "checkbox" at bounding box center [308, 299] width 7 height 7
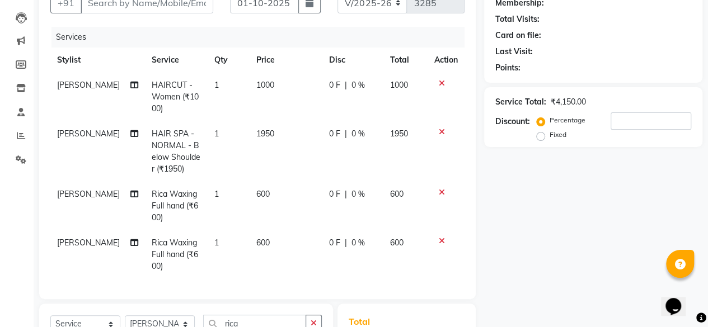
checkbox input "false"
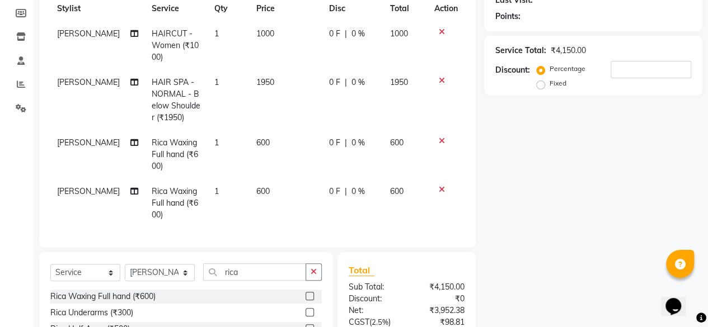
scroll to position [224, 0]
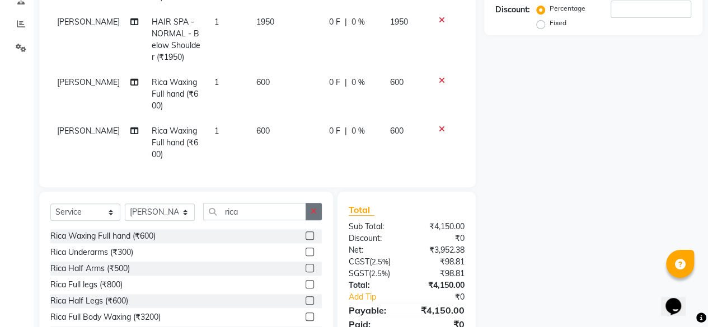
click at [314, 208] on icon "button" at bounding box center [313, 212] width 6 height 8
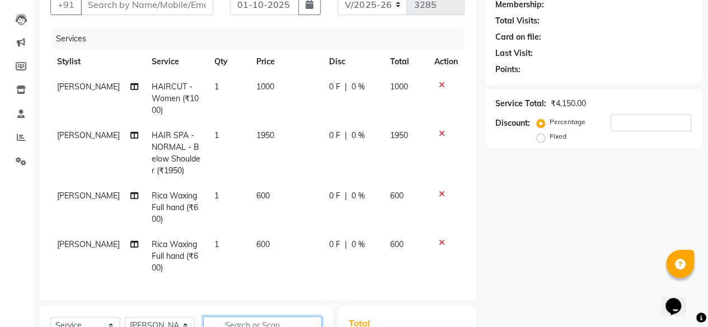
scroll to position [112, 0]
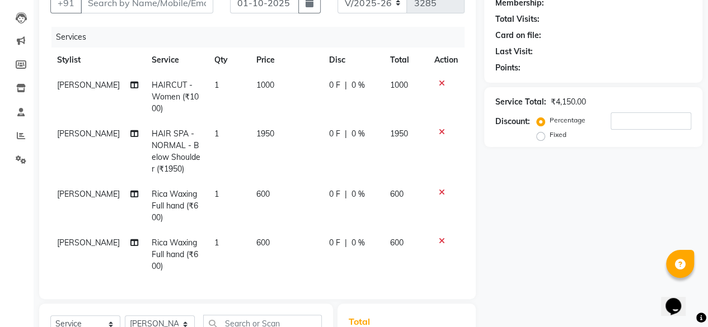
click at [439, 84] on icon at bounding box center [442, 83] width 6 height 8
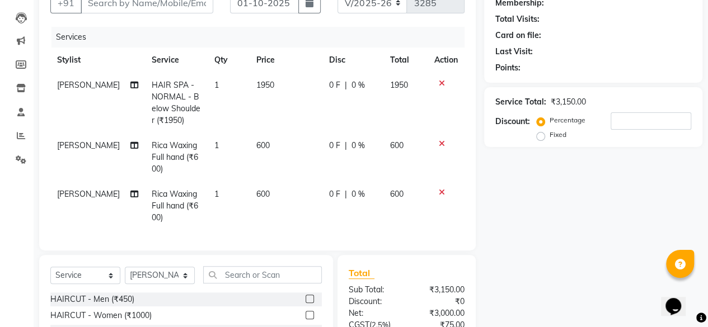
click at [439, 84] on icon at bounding box center [442, 83] width 6 height 8
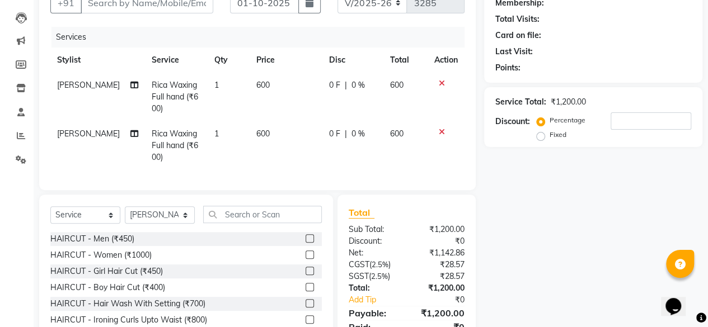
click at [439, 84] on icon at bounding box center [442, 83] width 6 height 8
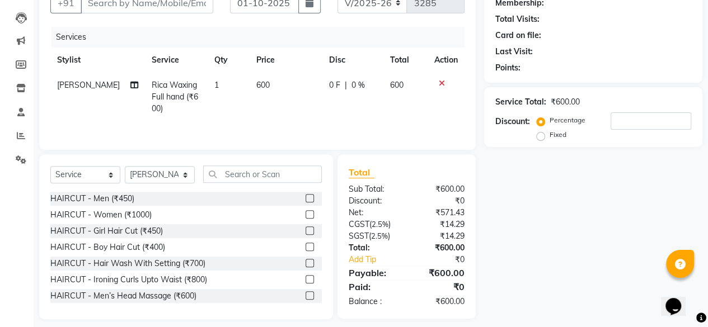
click at [439, 84] on icon at bounding box center [442, 83] width 6 height 8
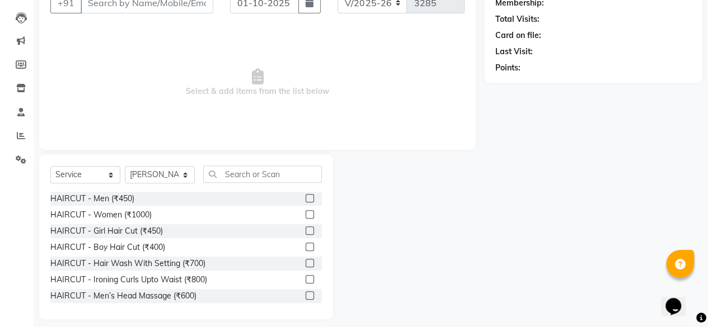
click at [439, 84] on span "Select & add items from the list below" at bounding box center [257, 83] width 414 height 112
click at [305, 214] on label at bounding box center [309, 214] width 8 height 8
click at [305, 214] on input "checkbox" at bounding box center [308, 214] width 7 height 7
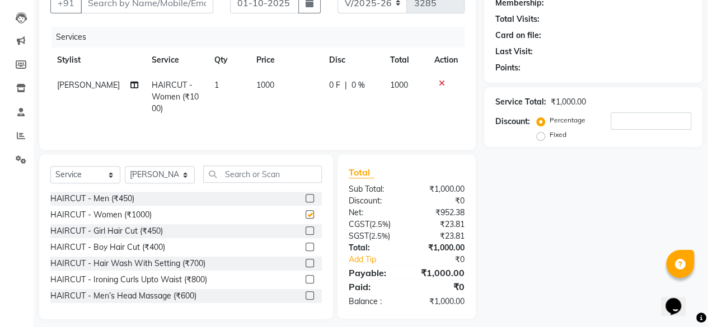
checkbox input "false"
click at [257, 174] on input "text" at bounding box center [262, 174] width 119 height 17
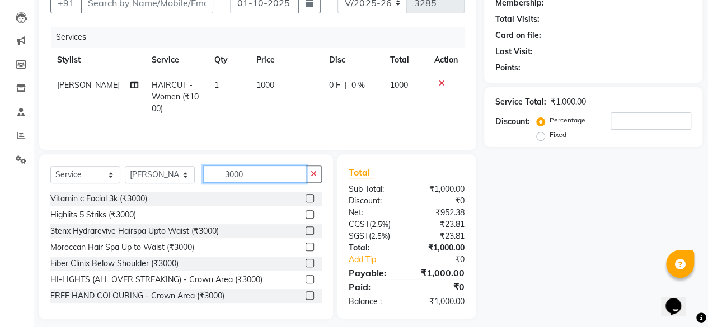
type input "3000"
click at [305, 228] on label at bounding box center [309, 231] width 8 height 8
click at [305, 228] on input "checkbox" at bounding box center [308, 231] width 7 height 7
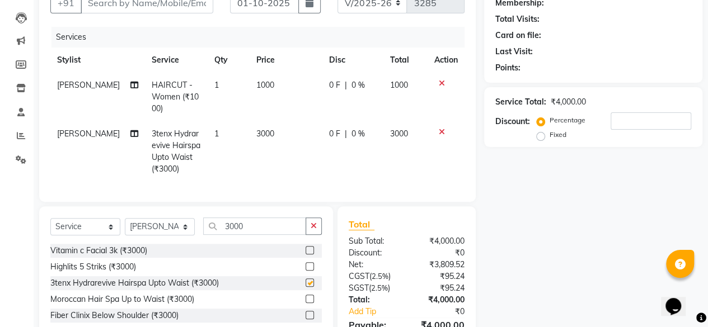
checkbox input "false"
click at [264, 129] on span "3000" at bounding box center [265, 134] width 18 height 10
select select "86746"
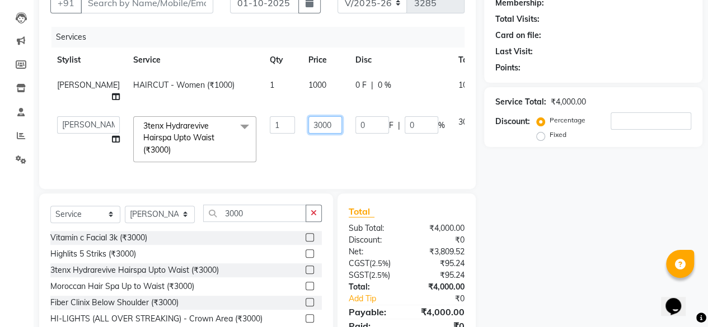
click at [308, 125] on input "3000" at bounding box center [325, 124] width 34 height 17
type input "3500"
click at [309, 163] on td "3500" at bounding box center [324, 139] width 47 height 59
select select "86746"
click at [318, 220] on button "button" at bounding box center [313, 213] width 16 height 17
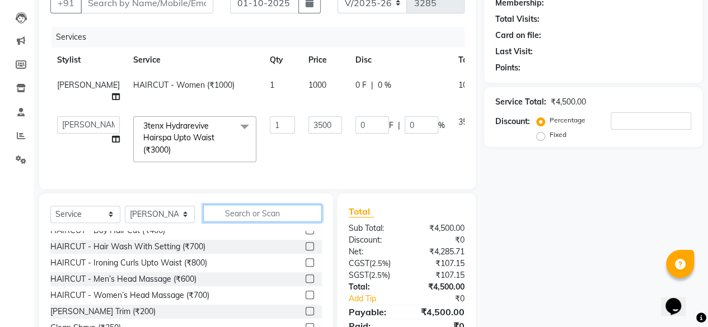
scroll to position [0, 0]
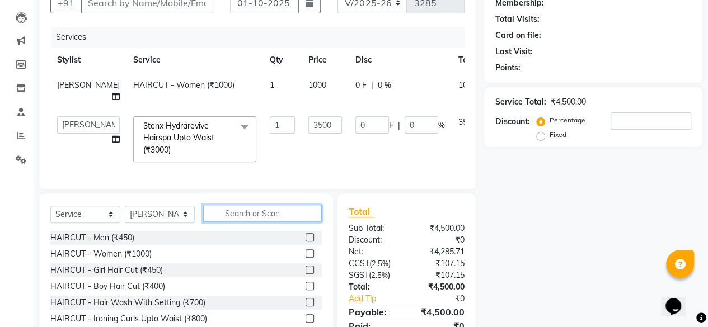
click at [238, 221] on input "text" at bounding box center [262, 213] width 119 height 17
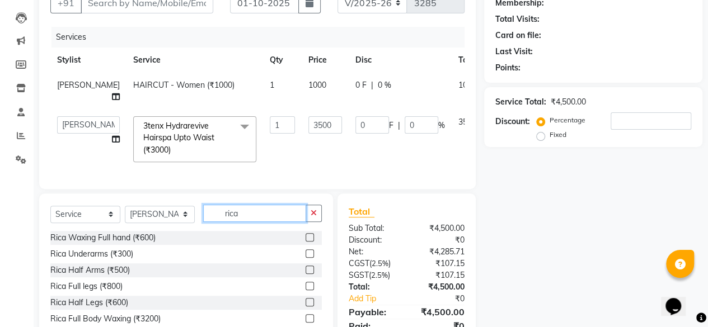
type input "rica"
click at [305, 242] on label at bounding box center [309, 237] width 8 height 8
click at [305, 242] on input "checkbox" at bounding box center [308, 237] width 7 height 7
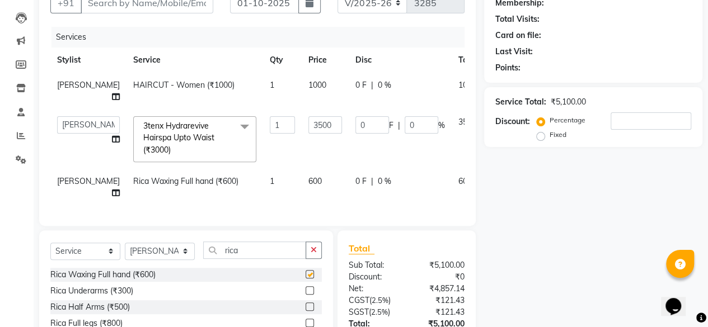
checkbox input "false"
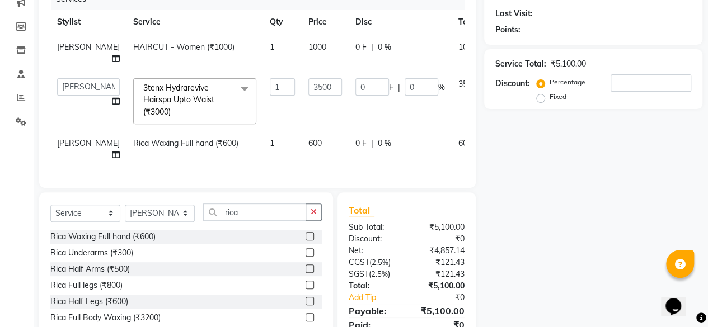
scroll to position [168, 0]
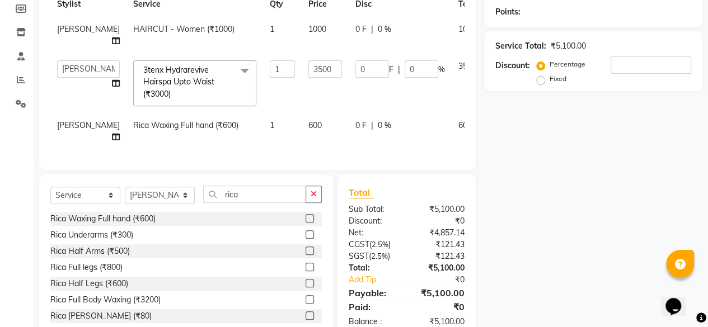
click at [305, 271] on label at bounding box center [309, 267] width 8 height 8
click at [305, 271] on input "checkbox" at bounding box center [308, 267] width 7 height 7
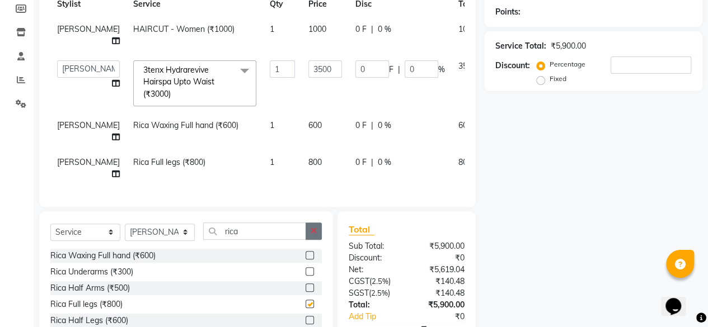
checkbox input "false"
click at [312, 235] on icon "button" at bounding box center [313, 231] width 6 height 8
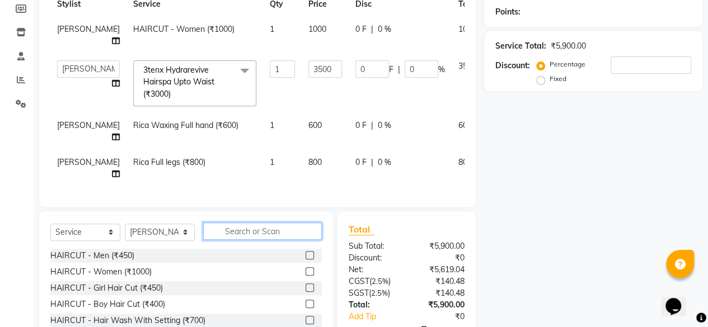
click at [303, 238] on input "text" at bounding box center [262, 231] width 119 height 17
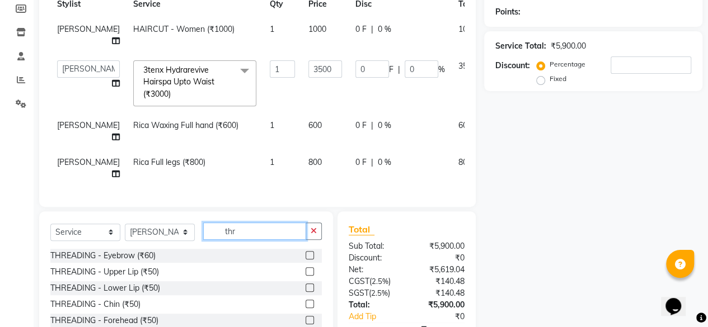
type input "thr"
click at [305, 260] on label at bounding box center [309, 255] width 8 height 8
click at [305, 260] on input "checkbox" at bounding box center [308, 255] width 7 height 7
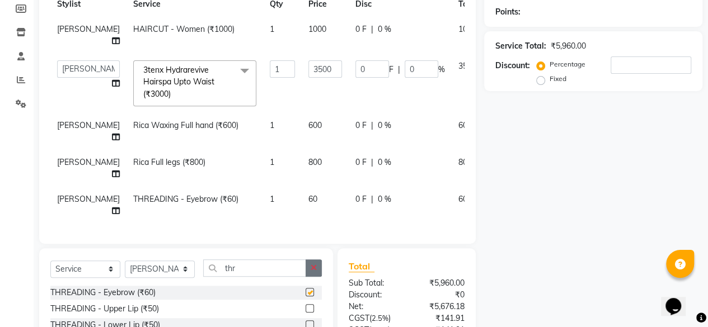
checkbox input "false"
click at [312, 272] on icon "button" at bounding box center [313, 268] width 6 height 8
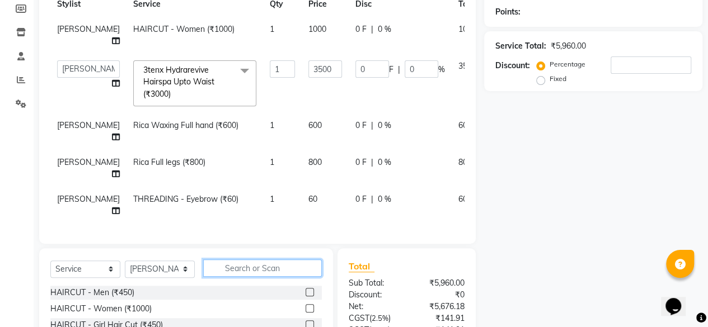
click at [279, 277] on input "text" at bounding box center [262, 268] width 119 height 17
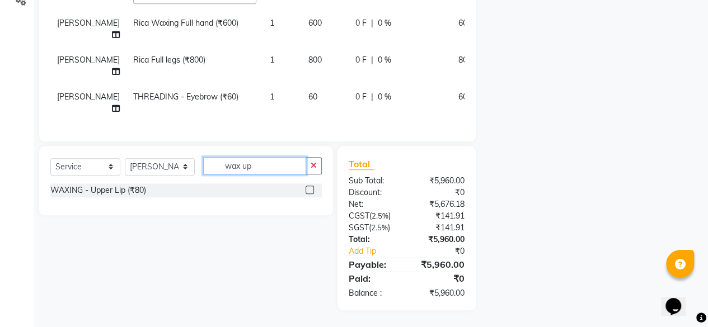
scroll to position [277, 0]
type input "wax up"
click at [312, 190] on label at bounding box center [309, 190] width 8 height 8
click at [312, 190] on input "checkbox" at bounding box center [308, 190] width 7 height 7
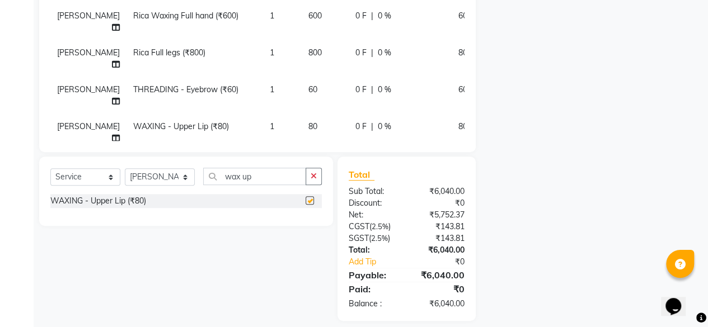
checkbox input "false"
click at [301, 120] on td "80" at bounding box center [324, 132] width 47 height 37
select select "86746"
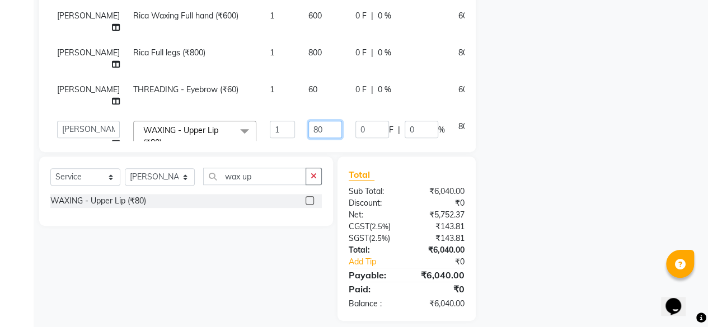
click at [308, 127] on input "80" at bounding box center [325, 129] width 34 height 17
type input "8"
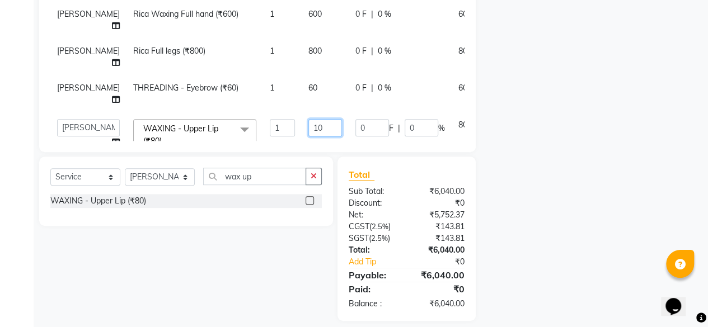
type input "100"
click at [549, 136] on div "Name: Membership: Total Visits: Card on file: Last Visit: Points: Service Total…" at bounding box center [597, 63] width 227 height 515
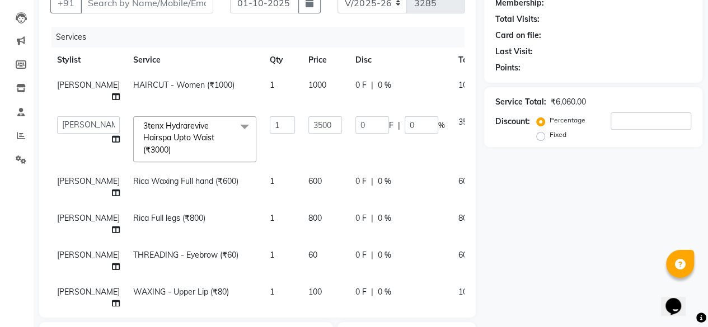
scroll to position [27, 0]
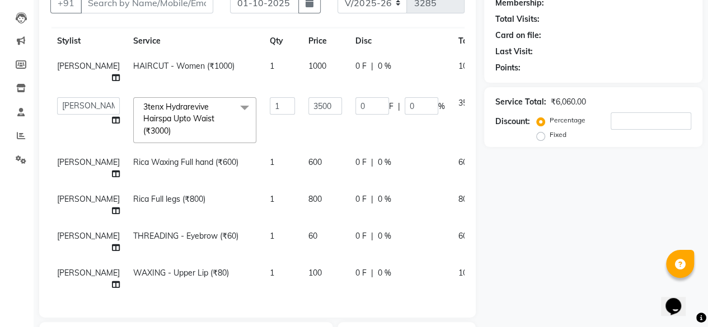
click at [528, 213] on div "Name: Membership: Total Visits: Card on file: Last Visit: Points: Service Total…" at bounding box center [597, 229] width 227 height 515
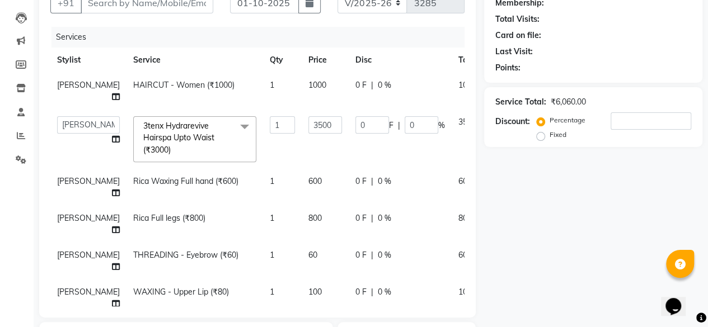
scroll to position [0, 30]
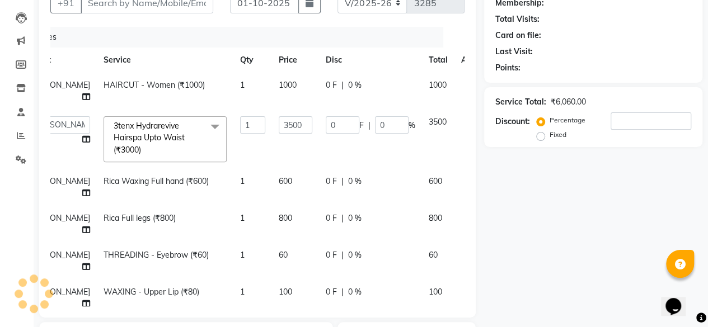
click at [465, 177] on icon at bounding box center [468, 180] width 6 height 8
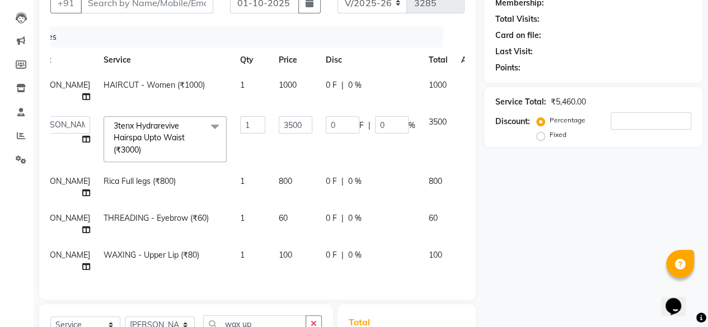
scroll to position [0, 21]
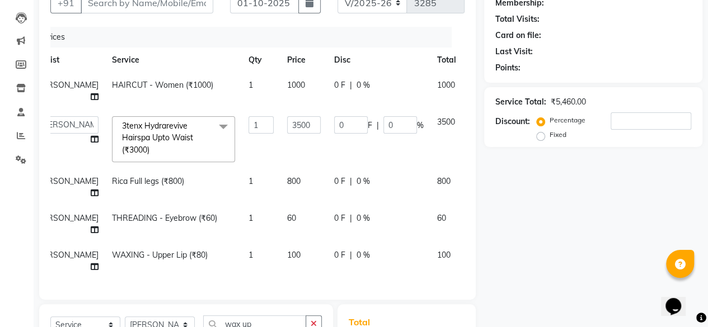
click at [474, 176] on icon at bounding box center [477, 180] width 6 height 8
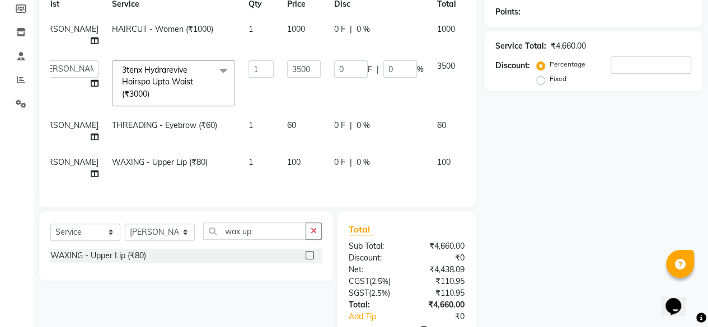
scroll to position [112, 0]
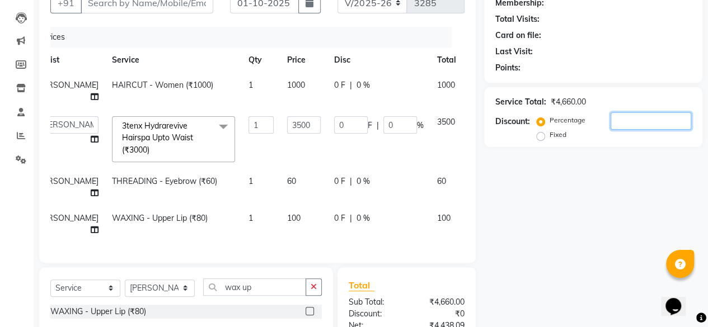
click at [641, 122] on input "number" at bounding box center [650, 120] width 81 height 17
type input "2"
type input "70"
type input "2"
type input "20"
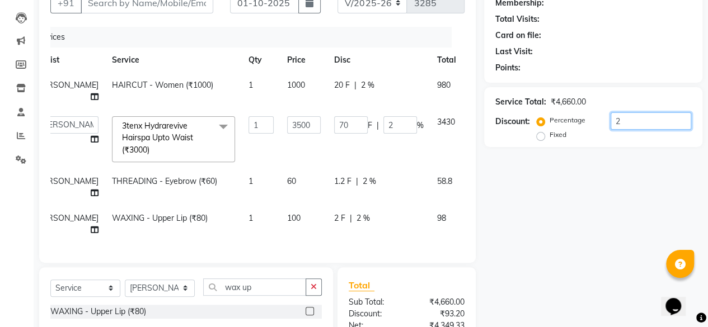
type input "700"
type input "20"
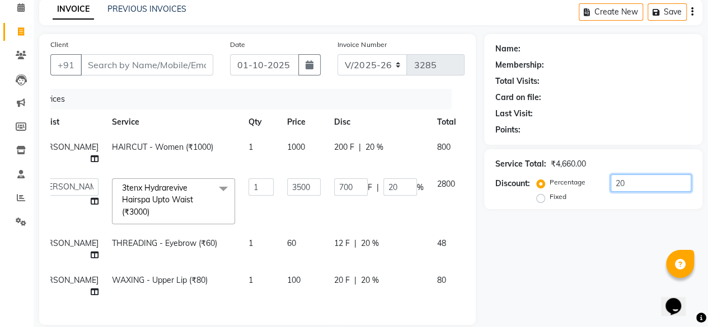
scroll to position [0, 0]
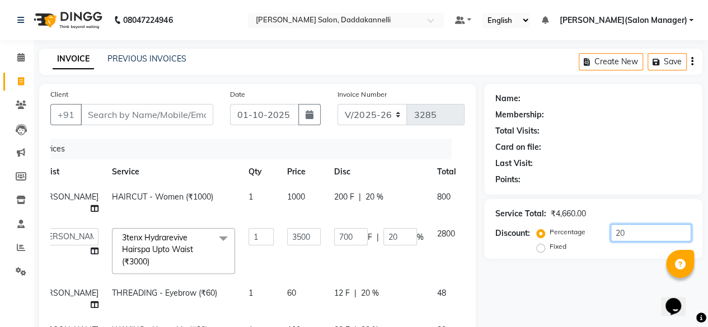
type input "20"
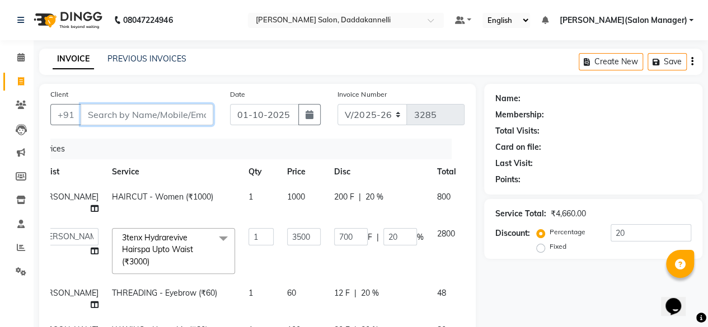
click at [136, 115] on input "Client" at bounding box center [147, 114] width 133 height 21
type input "8"
type input "0"
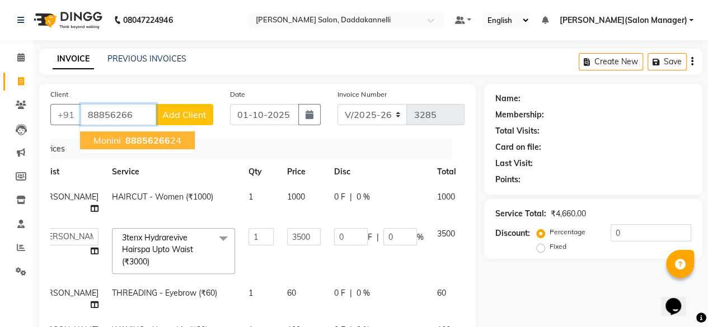
click at [122, 142] on button "Monini 88856266 24" at bounding box center [137, 140] width 115 height 18
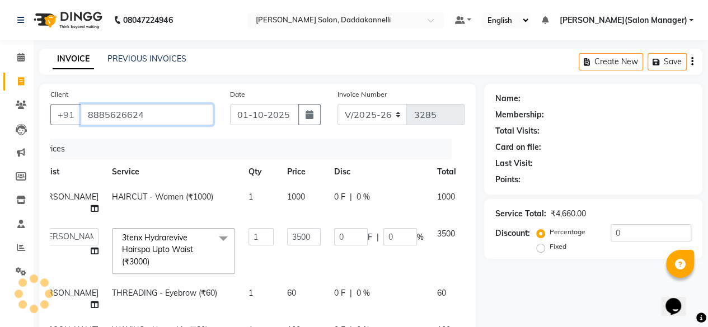
type input "8885626624"
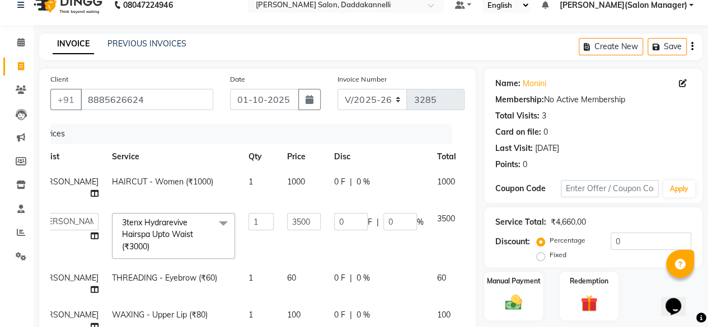
scroll to position [56, 0]
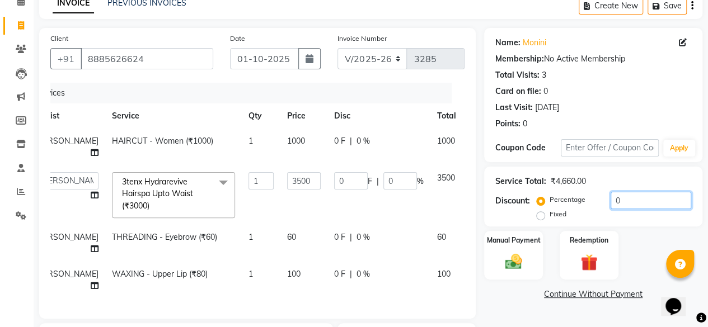
click at [637, 195] on input "0" at bounding box center [650, 200] width 81 height 17
type input "2"
type input "70"
type input "2"
type input "20"
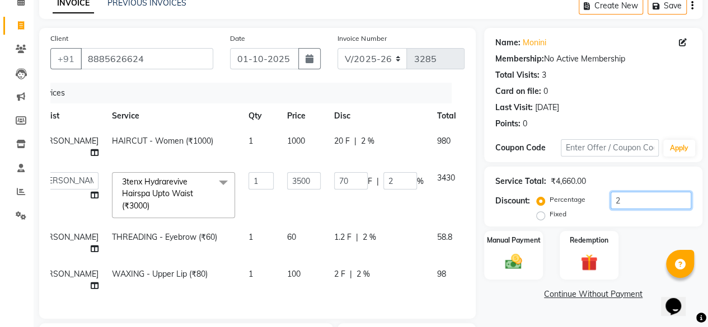
type input "700"
type input "20"
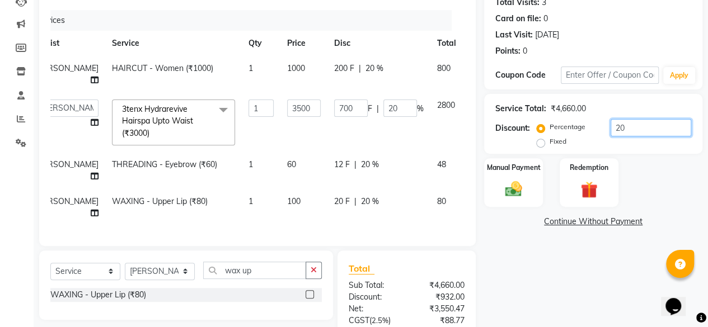
scroll to position [73, 0]
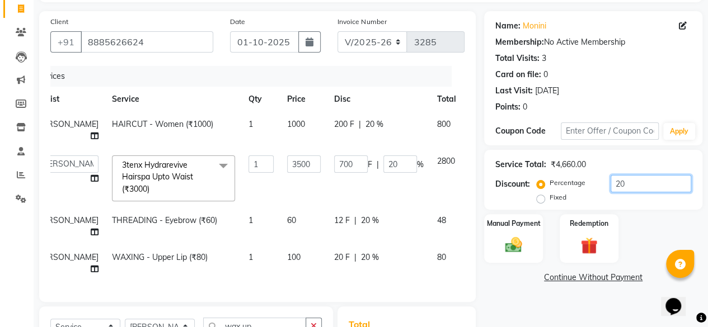
click at [626, 185] on input "20" at bounding box center [650, 183] width 81 height 17
type input "2"
type input "70"
type input "2"
type input "0"
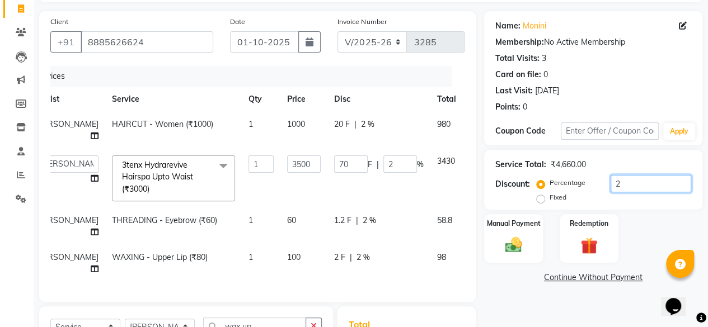
type input "0"
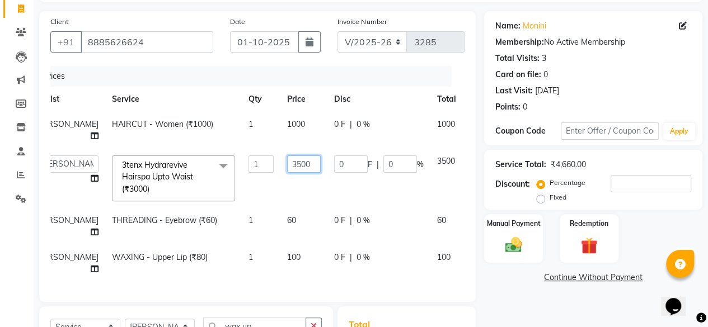
click at [287, 162] on input "3500" at bounding box center [304, 163] width 34 height 17
type input "3"
type input "1950"
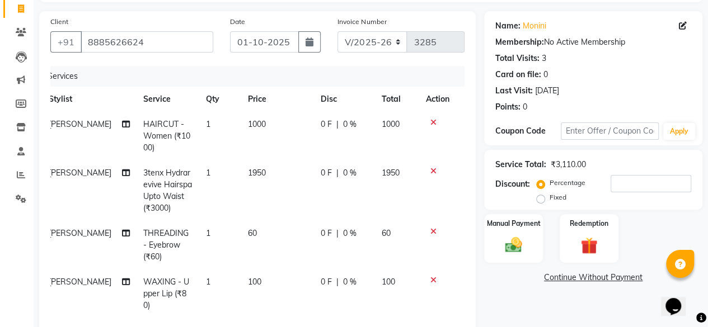
scroll to position [0, 8]
click at [392, 179] on tr "KAMLA 3tenx Hydrarevive Hairspa Upto Waist (₹3000) 1 1950 0 F | 0 % 1950" at bounding box center [250, 191] width 414 height 60
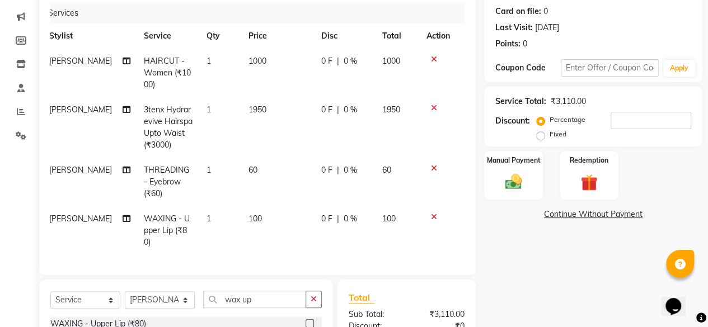
scroll to position [30, 0]
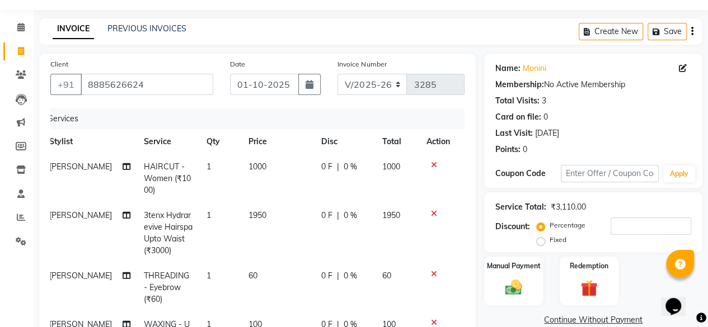
click at [256, 163] on span "1000" at bounding box center [257, 167] width 18 height 10
select select "86746"
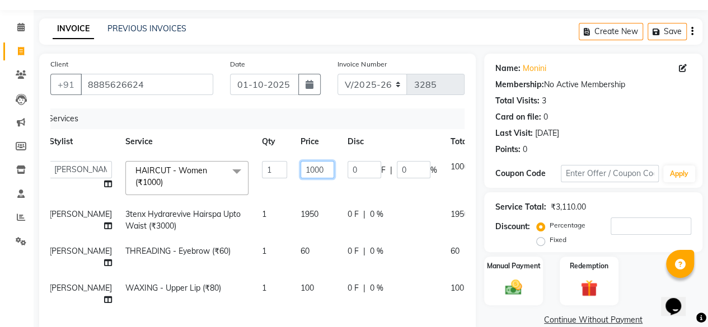
click at [300, 169] on input "1000" at bounding box center [317, 169] width 34 height 17
type input "1"
type input "700"
click at [399, 183] on tr "aita DINGG SUPPORT KAMLA LEZUM NITESH RIYA Sonu VICKY(Salon Manager) Vimal HAIR…" at bounding box center [278, 178] width 470 height 48
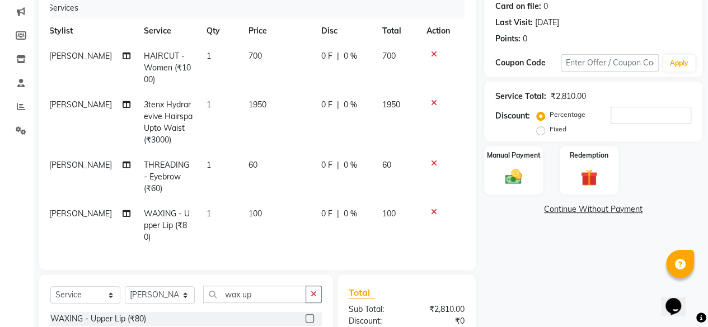
scroll to position [142, 0]
click at [252, 200] on td "100" at bounding box center [278, 224] width 73 height 49
select select "86746"
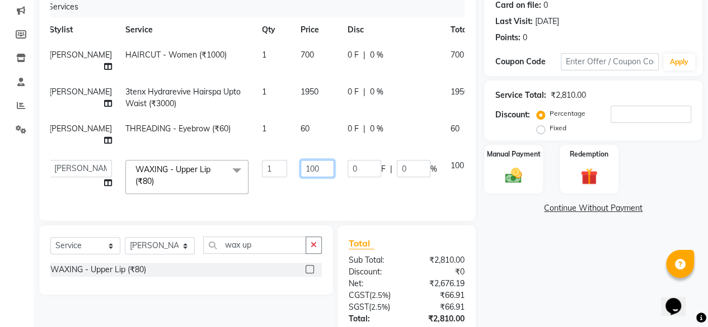
click at [300, 166] on input "100" at bounding box center [317, 168] width 34 height 17
type input "1"
type input "80"
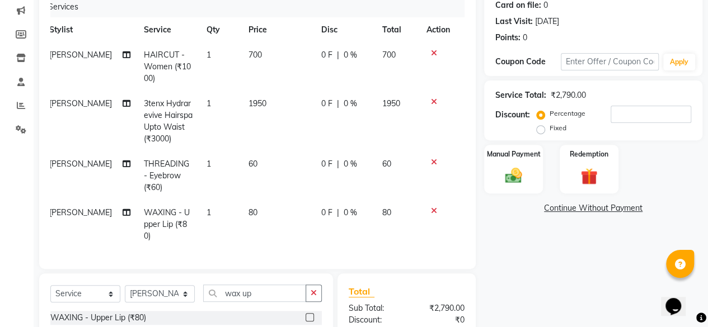
click at [399, 200] on tr "KAMLA WAXING - Upper Lip (₹80) 1 80 0 F | 0 % 80" at bounding box center [250, 224] width 414 height 49
click at [623, 110] on input "number" at bounding box center [650, 114] width 81 height 17
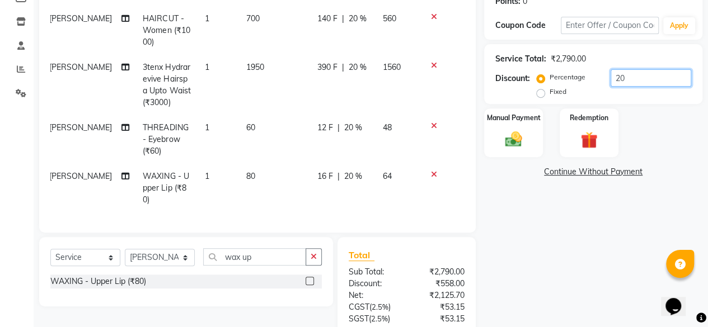
scroll to position [153, 0]
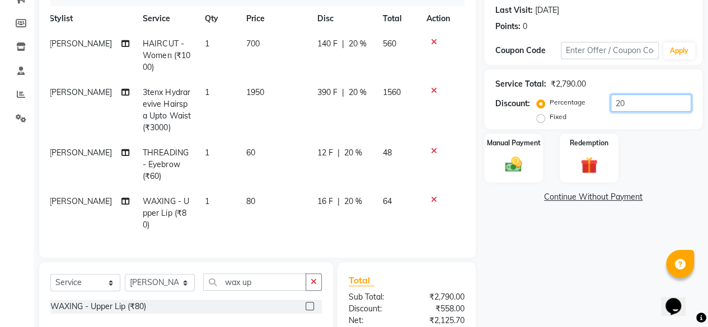
type input "2"
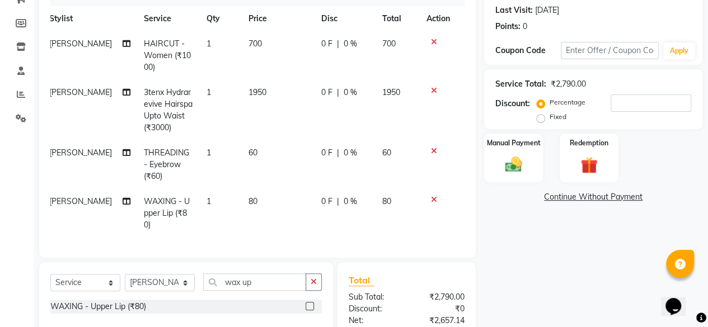
click at [431, 196] on icon at bounding box center [434, 200] width 6 height 8
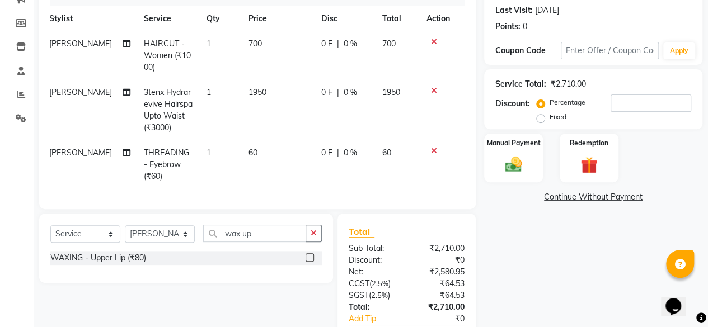
click at [432, 147] on icon at bounding box center [434, 151] width 6 height 8
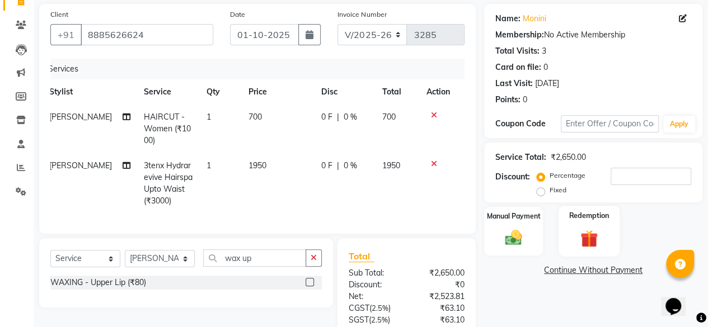
scroll to position [56, 0]
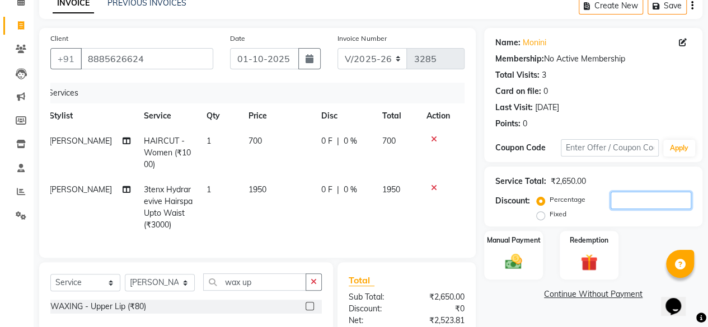
click at [628, 199] on input "number" at bounding box center [650, 200] width 81 height 17
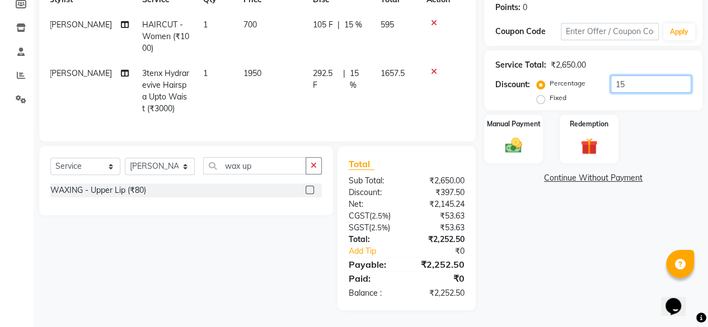
scroll to position [124, 0]
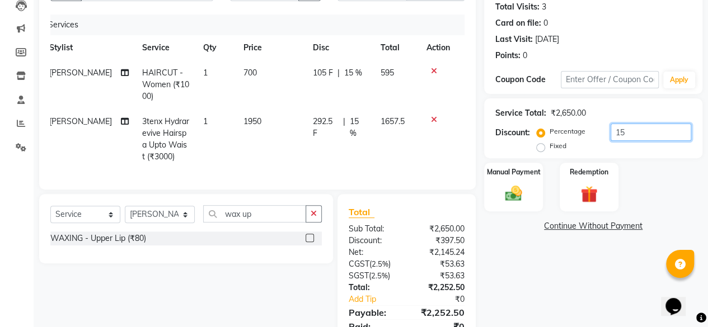
type input "1"
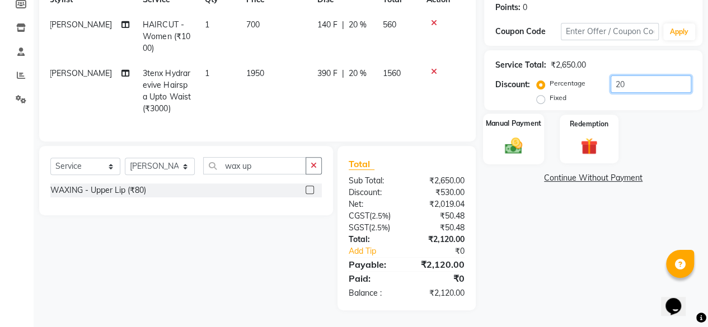
type input "20"
click at [519, 135] on img at bounding box center [513, 145] width 29 height 20
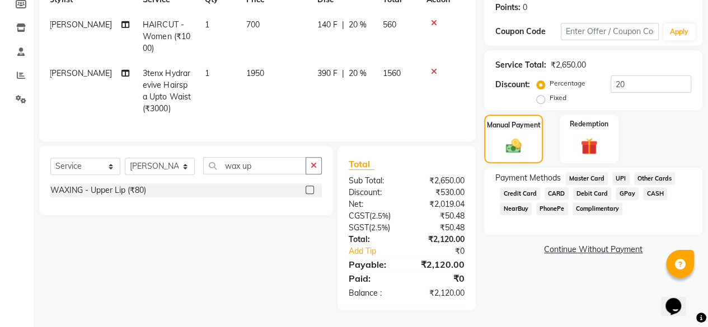
click at [620, 172] on span "UPI" at bounding box center [620, 178] width 17 height 13
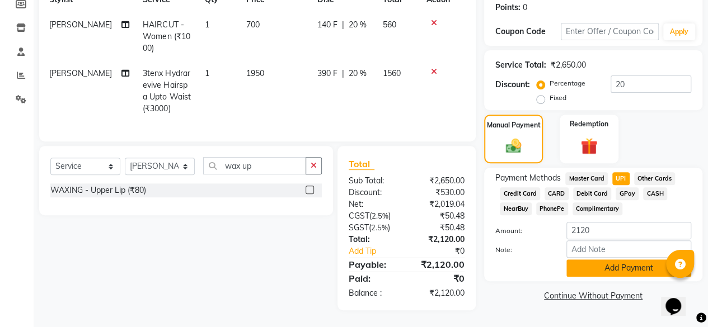
click at [595, 260] on button "Add Payment" at bounding box center [628, 268] width 125 height 17
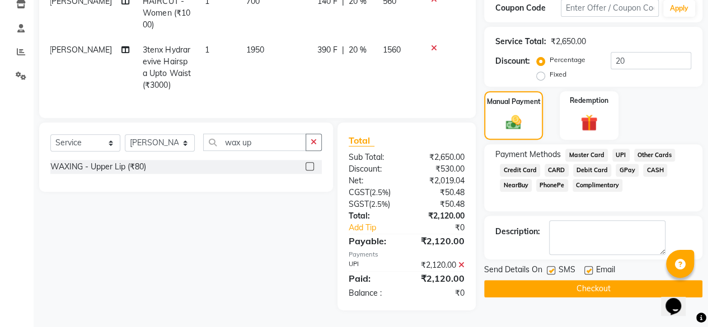
scroll to position [203, 0]
click at [588, 266] on label at bounding box center [588, 270] width 8 height 8
click at [588, 267] on input "checkbox" at bounding box center [587, 270] width 7 height 7
checkbox input "false"
click at [548, 266] on label at bounding box center [550, 270] width 8 height 8
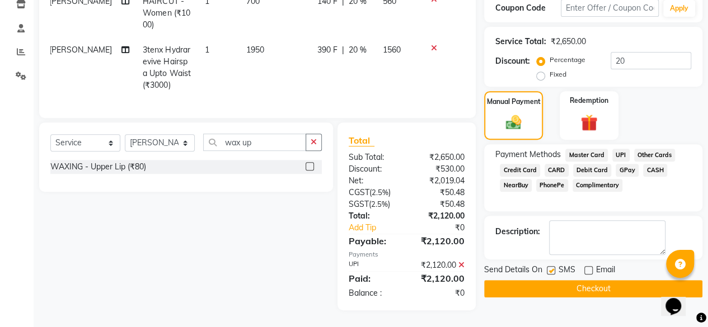
click at [548, 267] on input "checkbox" at bounding box center [549, 270] width 7 height 7
checkbox input "false"
click at [547, 280] on button "Checkout" at bounding box center [593, 288] width 218 height 17
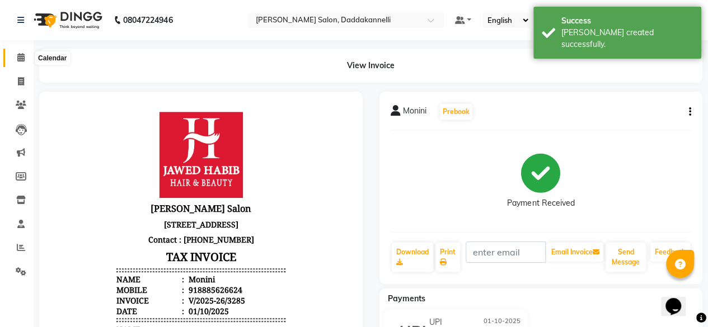
click at [25, 59] on span at bounding box center [21, 57] width 20 height 13
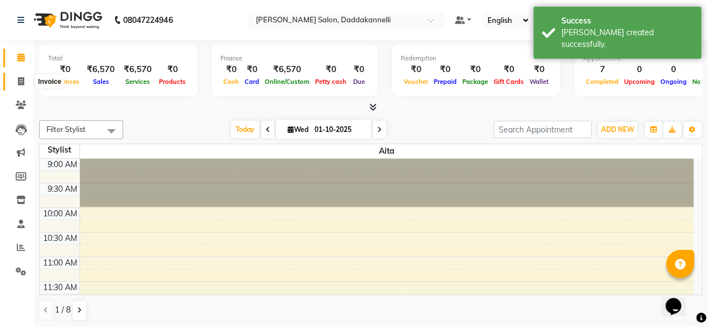
click at [14, 83] on span at bounding box center [21, 82] width 20 height 13
select select "service"
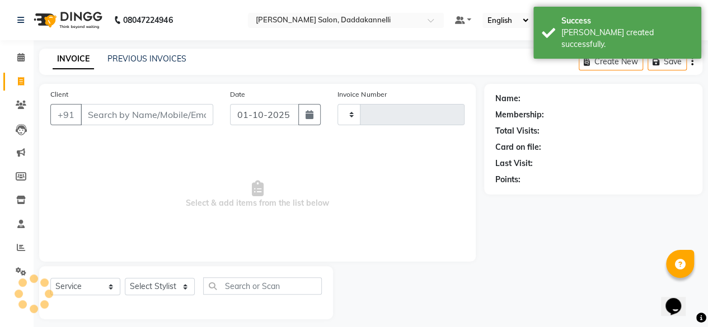
type input "3286"
select select "6354"
click at [17, 60] on icon at bounding box center [20, 57] width 7 height 8
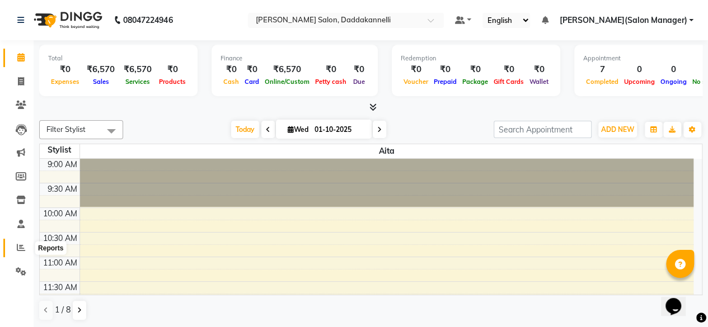
drag, startPoint x: 16, startPoint y: 250, endPoint x: 22, endPoint y: 246, distance: 8.1
click at [16, 250] on span at bounding box center [21, 248] width 20 height 13
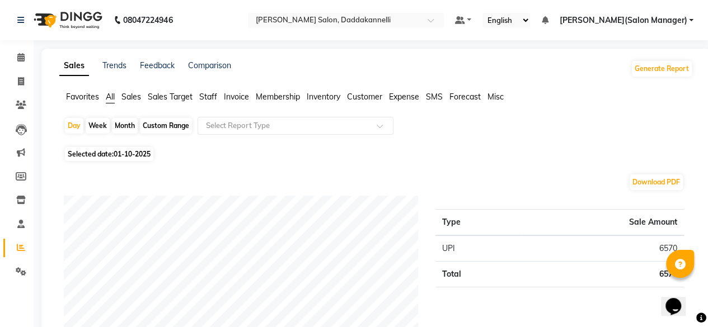
click at [208, 99] on span "Staff" at bounding box center [208, 97] width 18 height 10
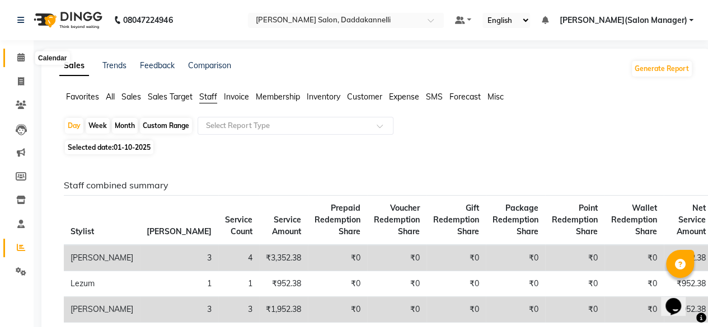
click at [20, 55] on icon at bounding box center [20, 57] width 7 height 8
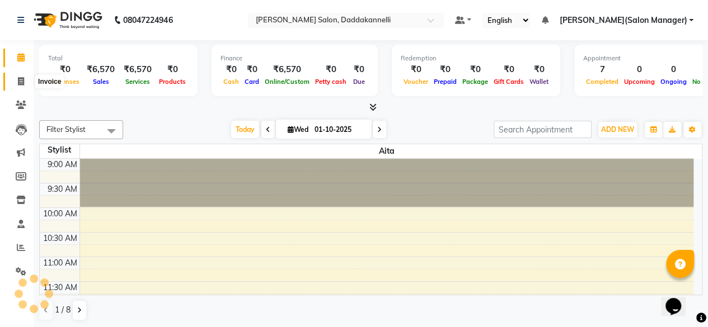
click at [23, 77] on span at bounding box center [21, 82] width 20 height 13
select select "service"
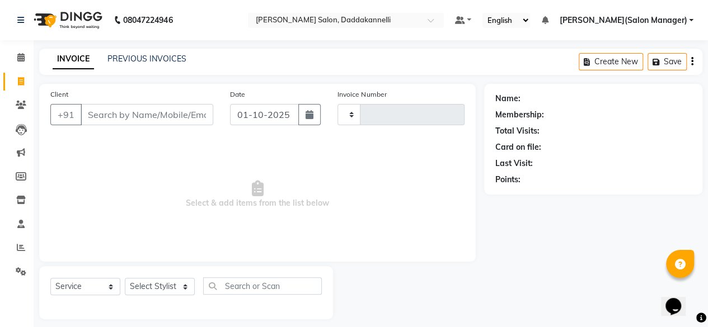
type input "3286"
select select "6354"
click at [21, 54] on icon at bounding box center [20, 57] width 7 height 8
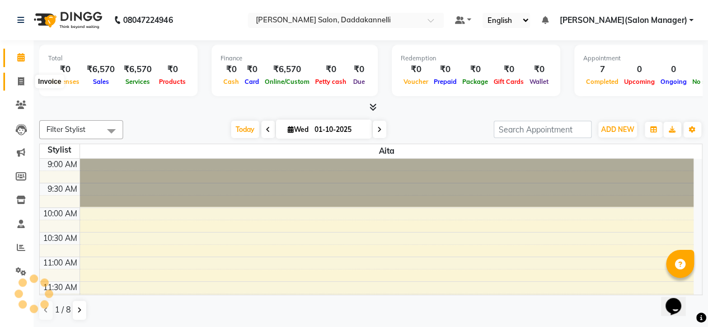
click at [21, 79] on icon at bounding box center [21, 81] width 6 height 8
select select "6354"
select select "service"
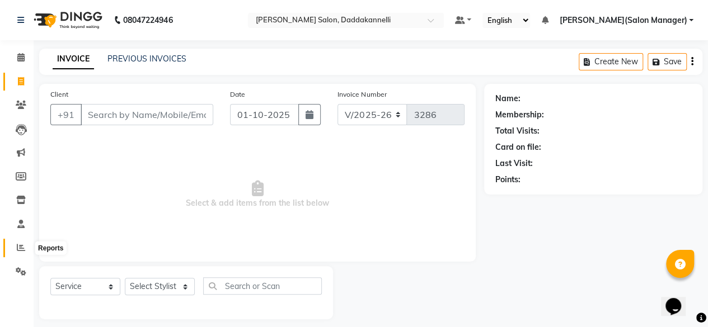
click at [19, 249] on icon at bounding box center [21, 247] width 8 height 8
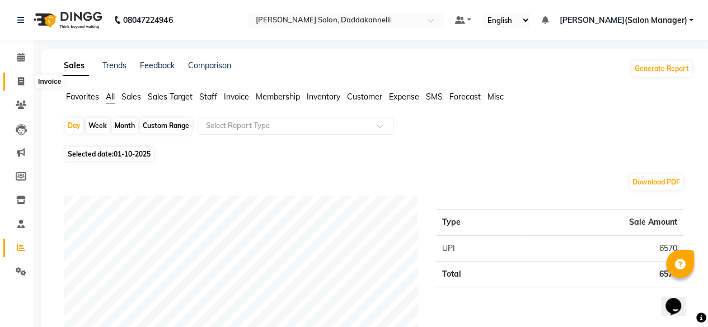
click at [20, 79] on icon at bounding box center [21, 81] width 6 height 8
select select "6354"
select select "service"
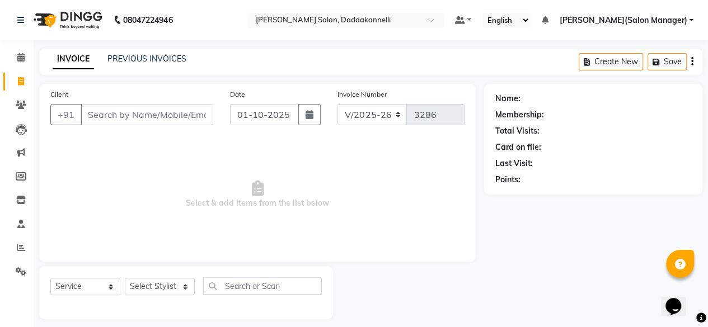
scroll to position [8, 0]
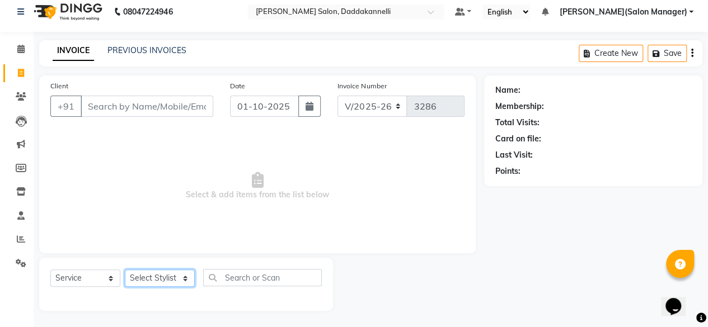
click at [154, 278] on select "Select Stylist aita DINGG SUPPORT KAMLA LEZUM NITESH RIYA Sonu VICKY(Salon Mana…" at bounding box center [160, 278] width 70 height 17
select select "90884"
click at [125, 270] on select "Select Stylist aita DINGG SUPPORT KAMLA LEZUM NITESH RIYA Sonu VICKY(Salon Mana…" at bounding box center [160, 278] width 70 height 17
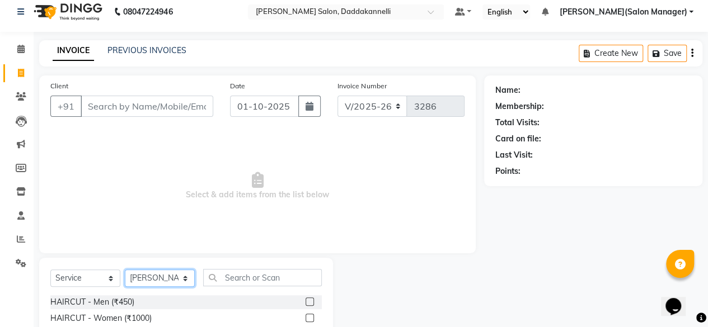
scroll to position [120, 0]
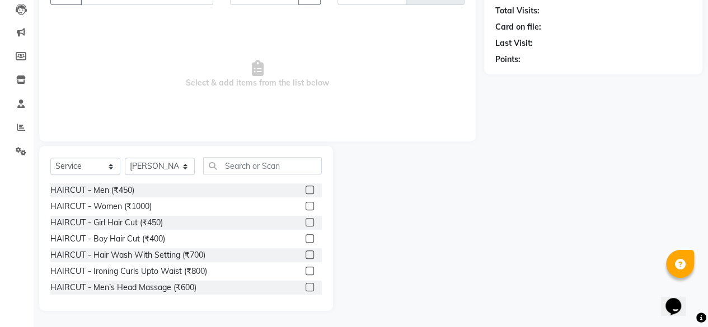
click at [305, 190] on label at bounding box center [309, 190] width 8 height 8
click at [305, 190] on input "checkbox" at bounding box center [308, 190] width 7 height 7
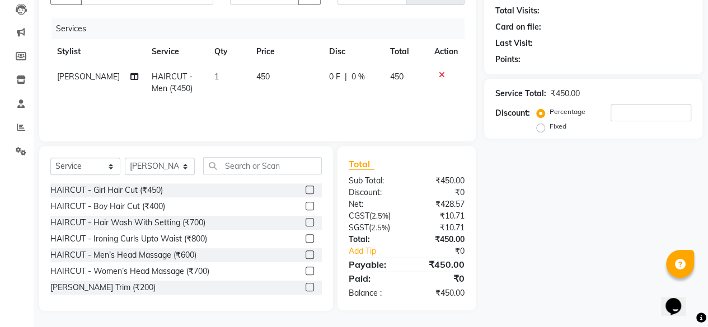
checkbox input "false"
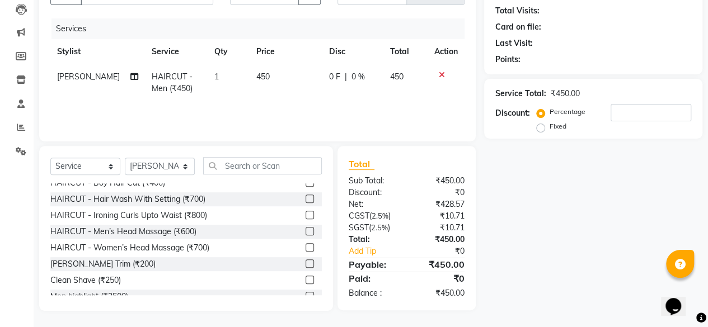
click at [305, 262] on label at bounding box center [309, 264] width 8 height 8
click at [305, 262] on input "checkbox" at bounding box center [308, 264] width 7 height 7
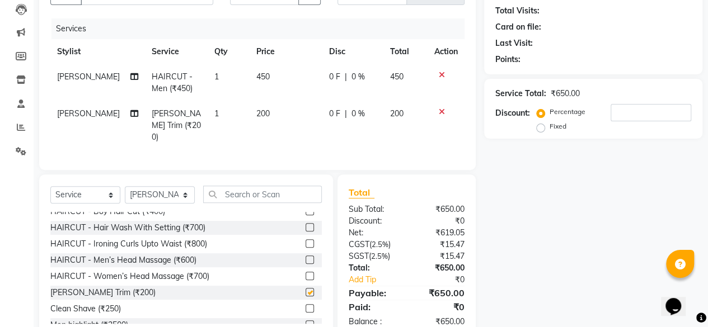
checkbox input "false"
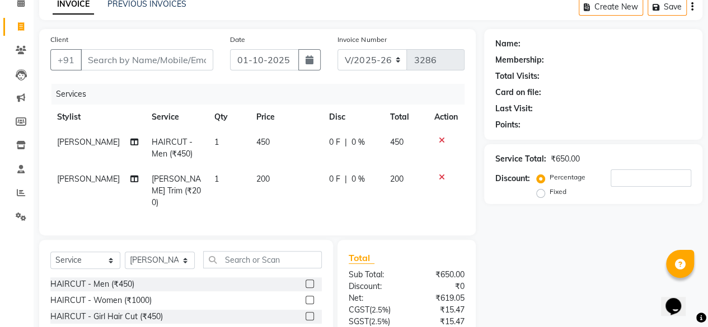
scroll to position [0, 0]
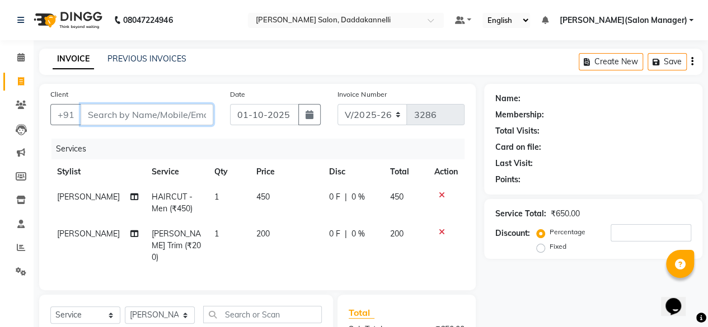
click at [180, 110] on input "Client" at bounding box center [147, 114] width 133 height 21
type input "8"
type input "0"
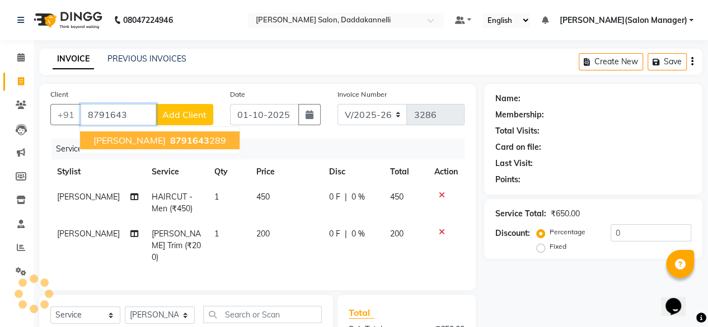
click at [170, 135] on span "8791643" at bounding box center [189, 140] width 39 height 11
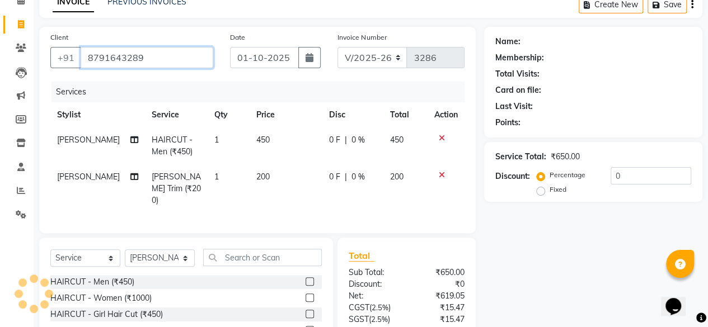
scroll to position [112, 0]
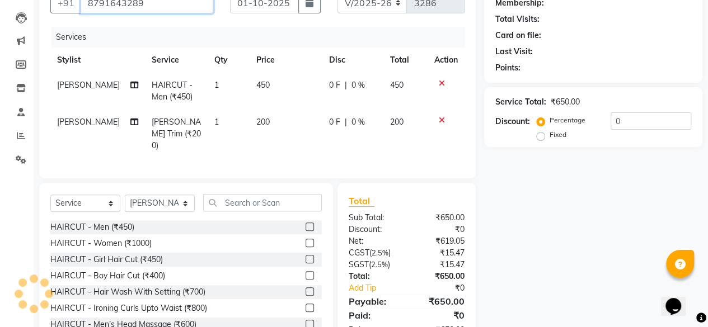
type input "8791643289"
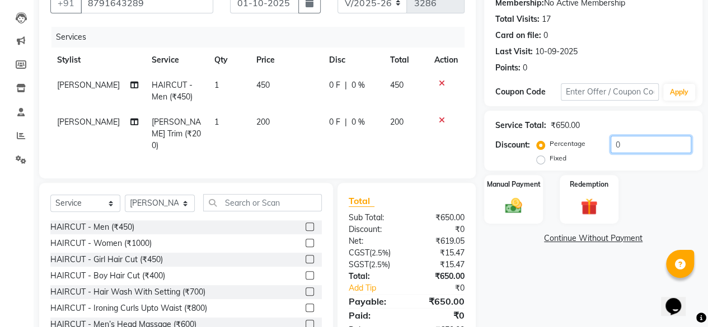
click at [645, 144] on input "0" at bounding box center [650, 144] width 81 height 17
type input "20"
click at [506, 188] on div "Manual Payment" at bounding box center [513, 199] width 61 height 51
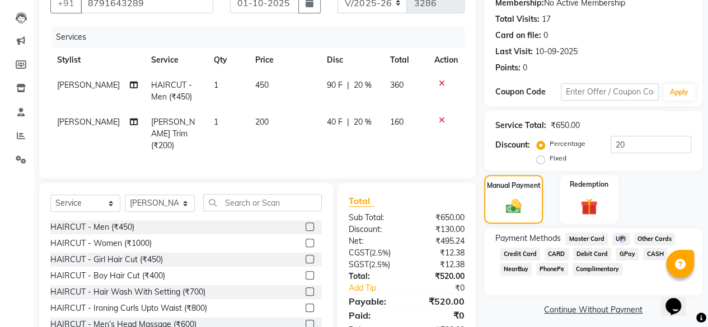
click at [616, 234] on span "UPI" at bounding box center [620, 239] width 17 height 13
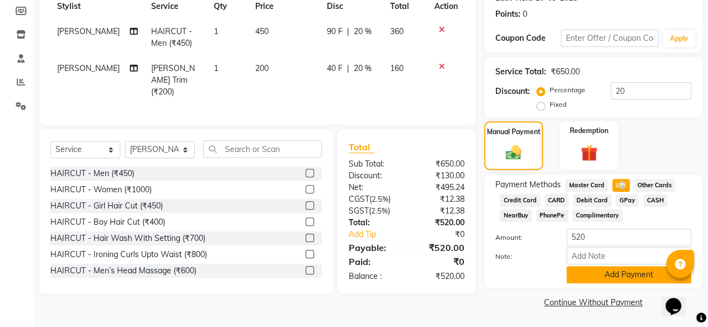
click at [607, 275] on button "Add Payment" at bounding box center [628, 274] width 125 height 17
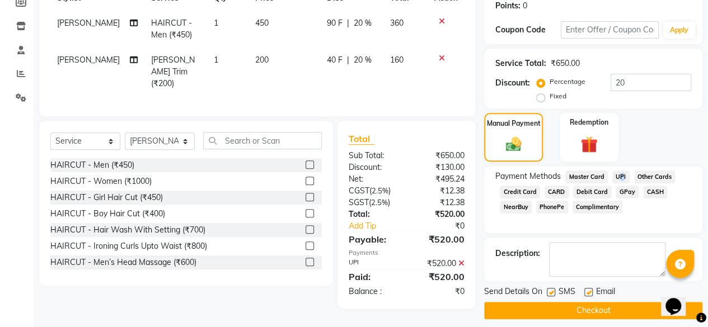
scroll to position [181, 0]
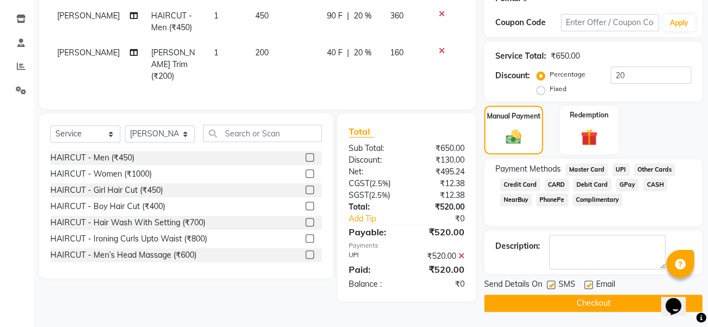
click at [588, 286] on label at bounding box center [588, 285] width 8 height 8
click at [588, 286] on input "checkbox" at bounding box center [587, 285] width 7 height 7
checkbox input "false"
click at [566, 296] on button "Checkout" at bounding box center [593, 303] width 218 height 17
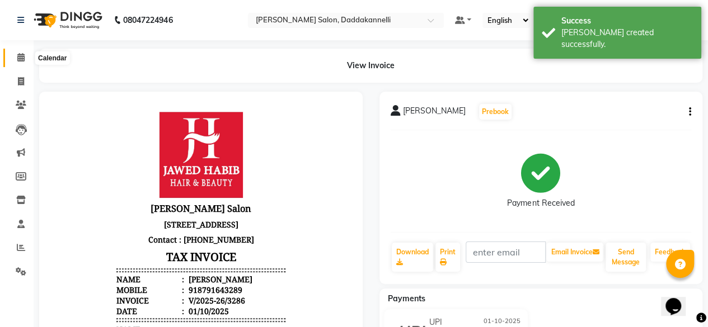
click at [19, 55] on icon at bounding box center [20, 57] width 7 height 8
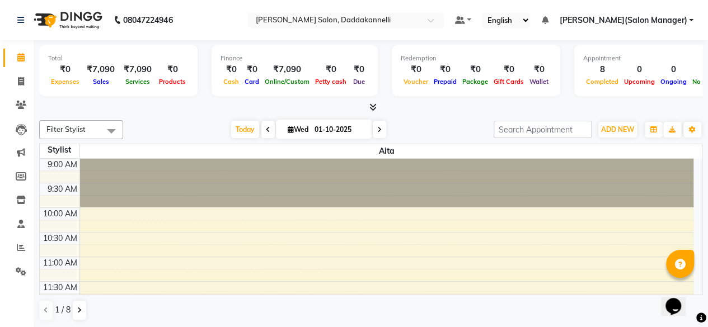
click at [20, 70] on li "Invoice" at bounding box center [17, 82] width 34 height 24
click at [18, 78] on icon at bounding box center [21, 81] width 6 height 8
select select "6354"
select select "service"
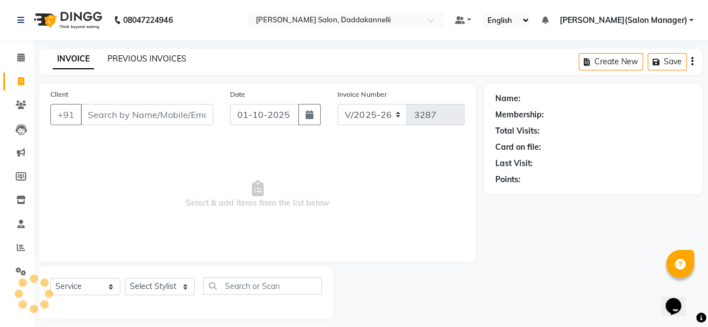
click at [162, 63] on link "PREVIOUS INVOICES" at bounding box center [146, 59] width 79 height 10
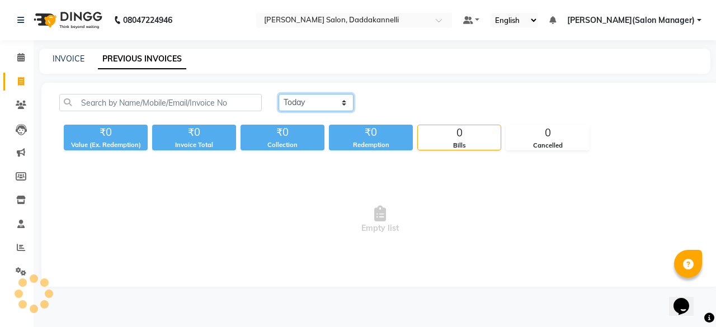
click at [309, 105] on select "Today Yesterday Custom Range" at bounding box center [316, 102] width 75 height 17
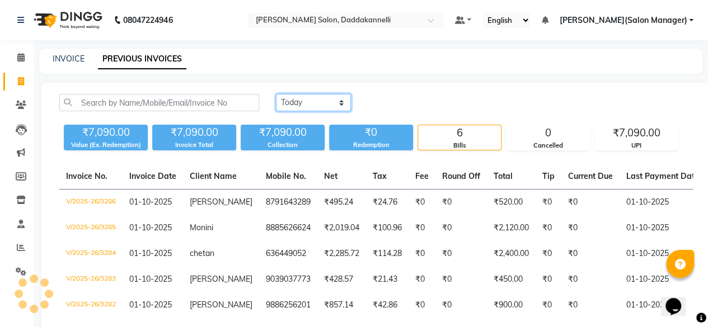
select select "yesterday"
click at [276, 94] on select "Today Yesterday Custom Range" at bounding box center [313, 102] width 75 height 17
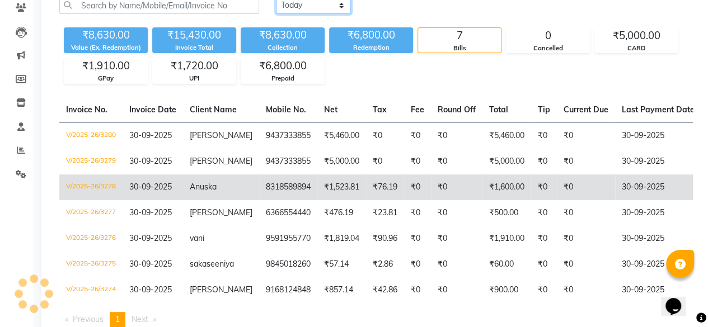
scroll to position [112, 0]
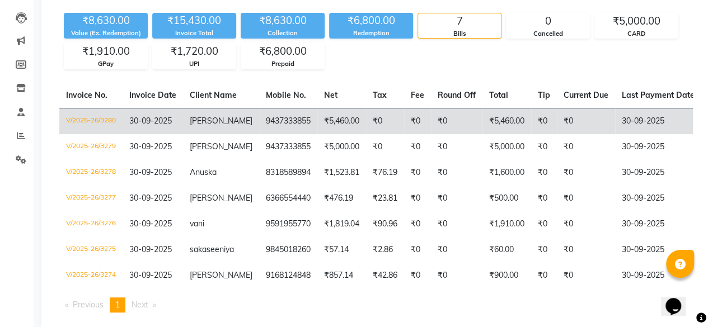
click at [482, 117] on td "₹5,460.00" at bounding box center [506, 121] width 49 height 26
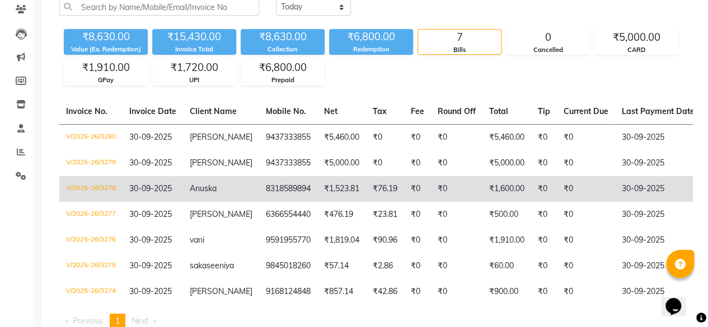
scroll to position [152, 0]
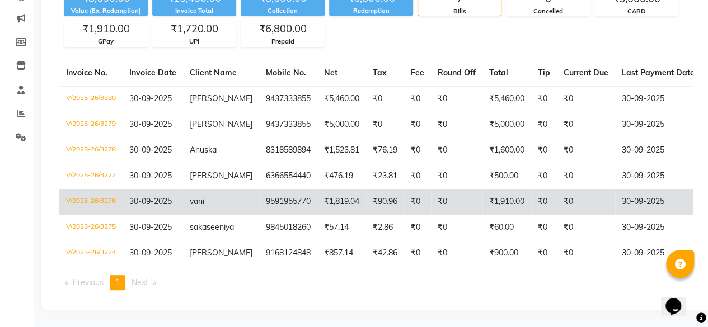
click at [488, 196] on td "₹1,910.00" at bounding box center [506, 202] width 49 height 26
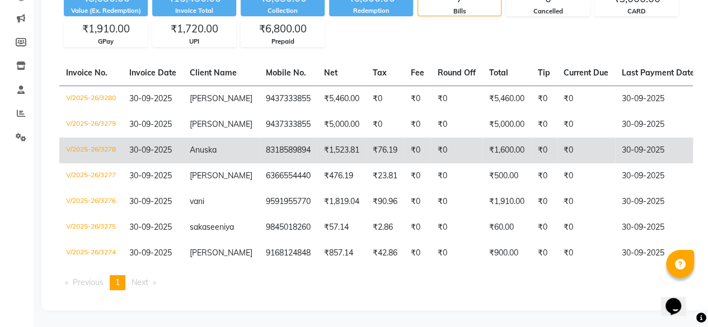
click at [499, 138] on td "₹1,600.00" at bounding box center [506, 151] width 49 height 26
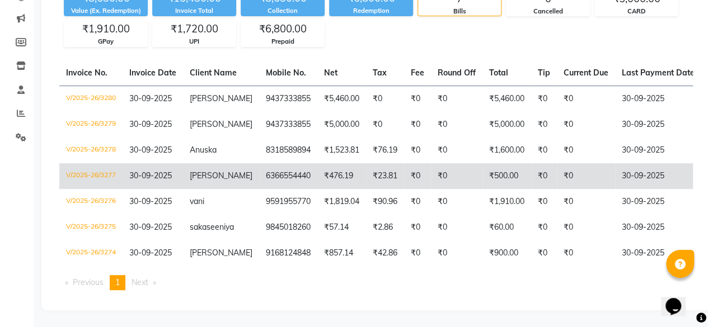
click at [492, 163] on td "₹500.00" at bounding box center [506, 176] width 49 height 26
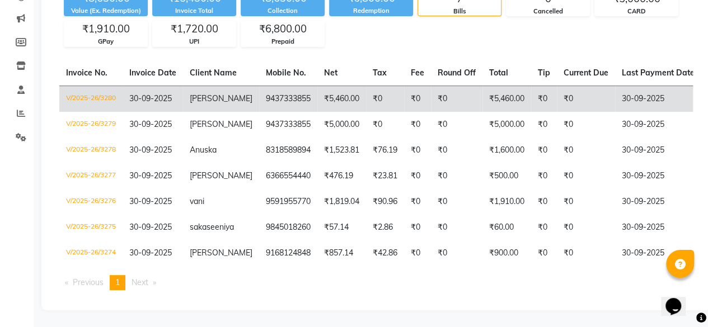
click at [317, 86] on td "₹5,460.00" at bounding box center [341, 99] width 49 height 26
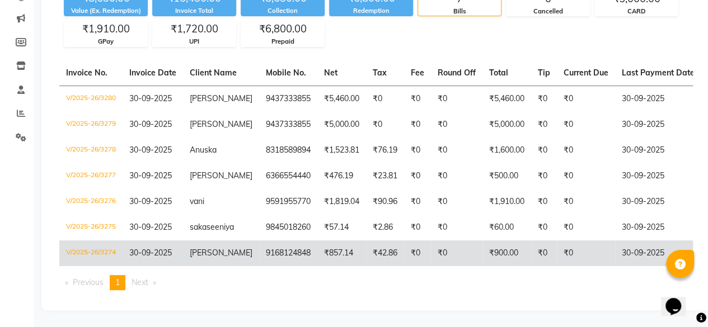
click at [496, 244] on td "₹900.00" at bounding box center [506, 254] width 49 height 26
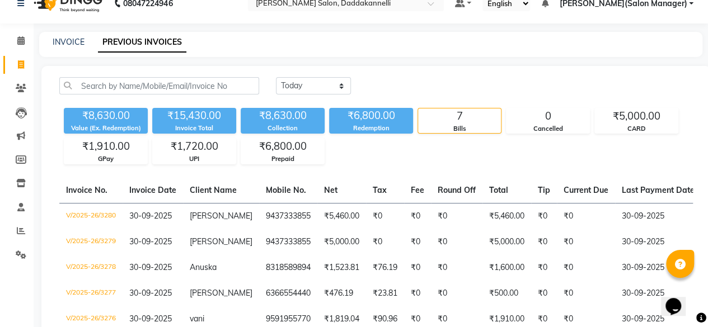
scroll to position [0, 0]
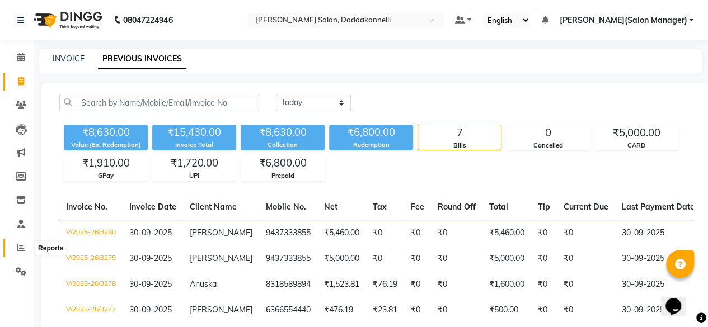
click at [29, 250] on span at bounding box center [21, 248] width 20 height 13
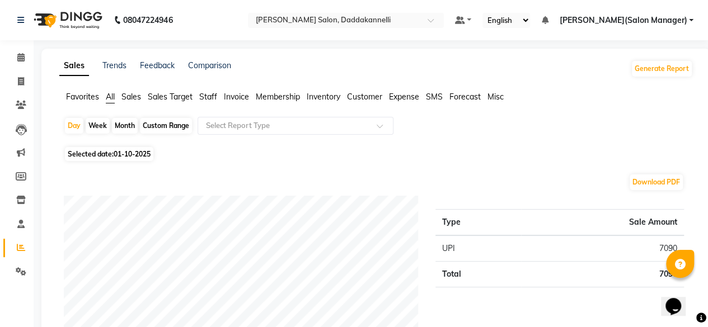
click at [115, 128] on div "Month" at bounding box center [125, 126] width 26 height 16
select select "10"
select select "2025"
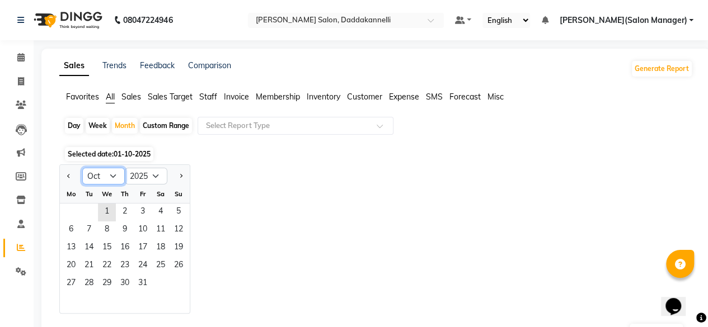
click at [110, 178] on select "Jan Feb Mar Apr May Jun Jul Aug Sep Oct Nov Dec" at bounding box center [103, 176] width 43 height 17
select select "9"
click at [82, 168] on select "Jan Feb Mar Apr May Jun Jul Aug Sep Oct Nov Dec" at bounding box center [103, 176] width 43 height 17
click at [70, 206] on span "1" at bounding box center [71, 213] width 18 height 18
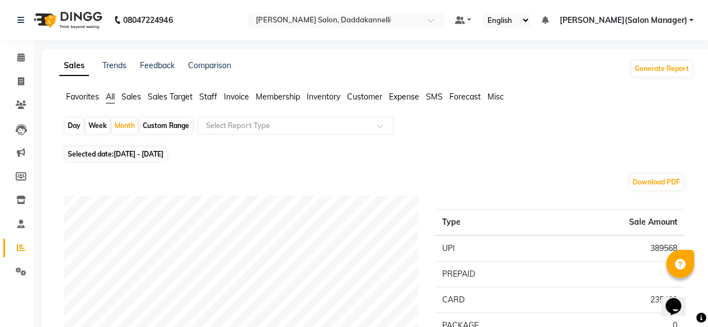
click at [209, 97] on span "Staff" at bounding box center [208, 97] width 18 height 10
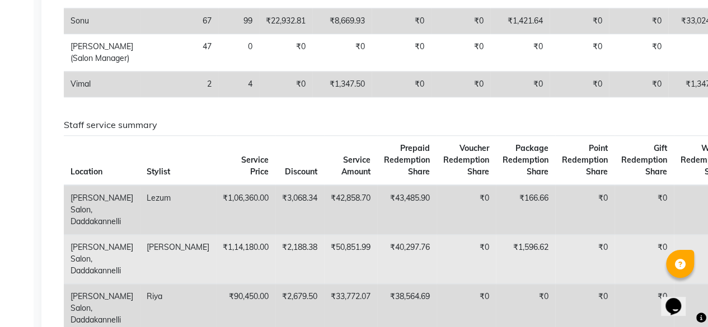
scroll to position [336, 0]
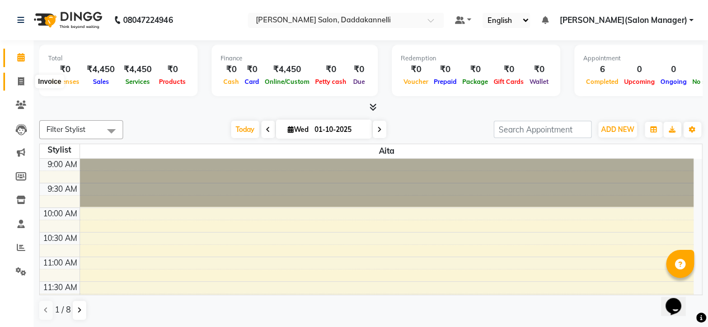
click at [25, 78] on span at bounding box center [21, 82] width 20 height 13
select select "service"
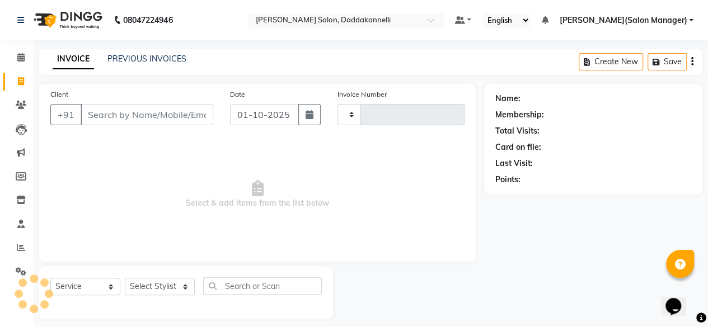
type input "3285"
select select "6354"
click at [141, 116] on input "Client" at bounding box center [147, 114] width 133 height 21
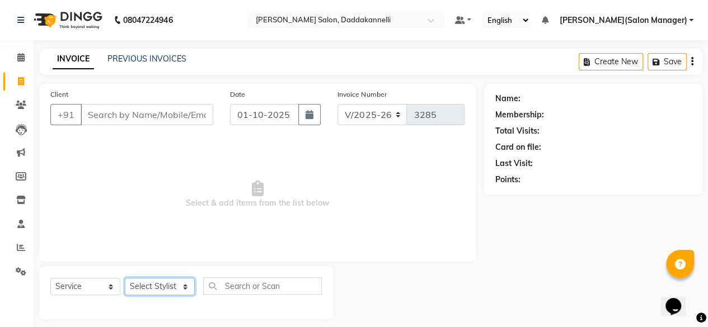
click at [155, 280] on select "Select Stylist aita DINGG SUPPORT KAMLA LEZUM NITESH RIYA Sonu VICKY(Salon Mana…" at bounding box center [160, 286] width 70 height 17
select select "86746"
click at [125, 278] on select "Select Stylist aita DINGG SUPPORT KAMLA LEZUM NITESH RIYA Sonu VICKY(Salon Mana…" at bounding box center [160, 286] width 70 height 17
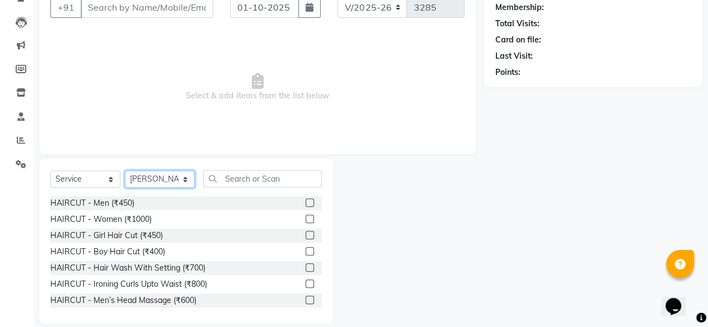
scroll to position [112, 0]
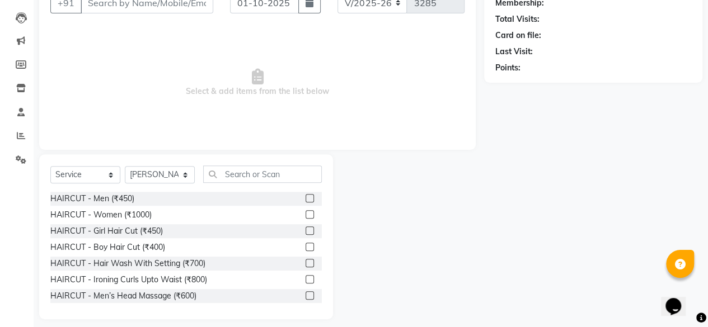
click at [305, 213] on label at bounding box center [309, 214] width 8 height 8
click at [305, 213] on input "checkbox" at bounding box center [308, 214] width 7 height 7
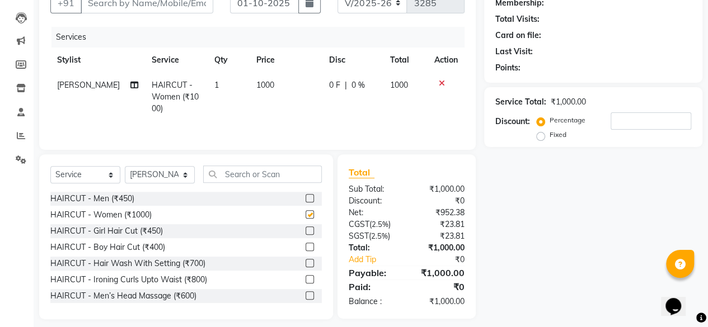
checkbox input "false"
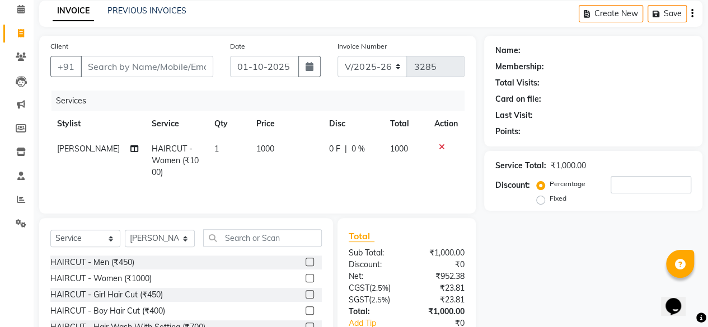
scroll to position [0, 0]
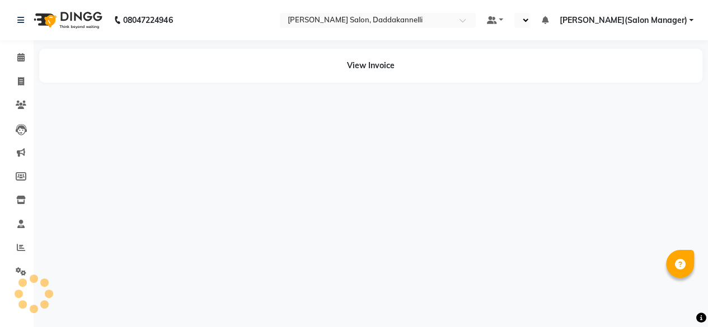
select select "en"
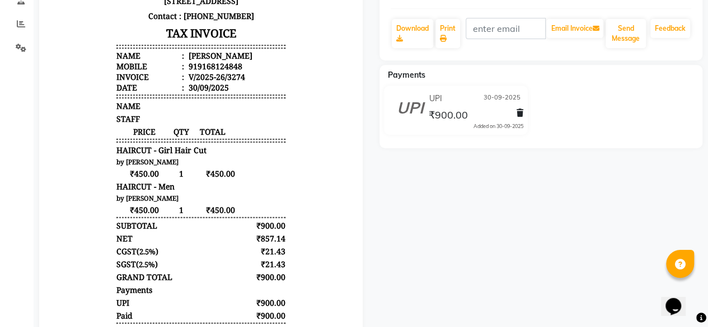
scroll to position [112, 0]
